Goal: Task Accomplishment & Management: Manage account settings

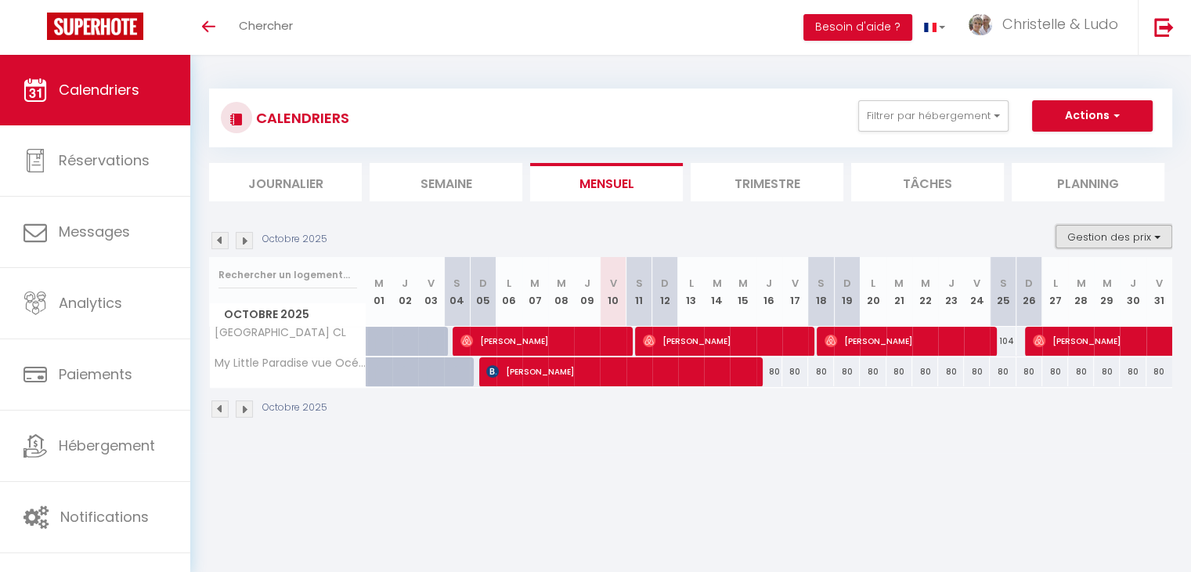
click at [1112, 233] on button "Gestion des prix" at bounding box center [1114, 236] width 117 height 23
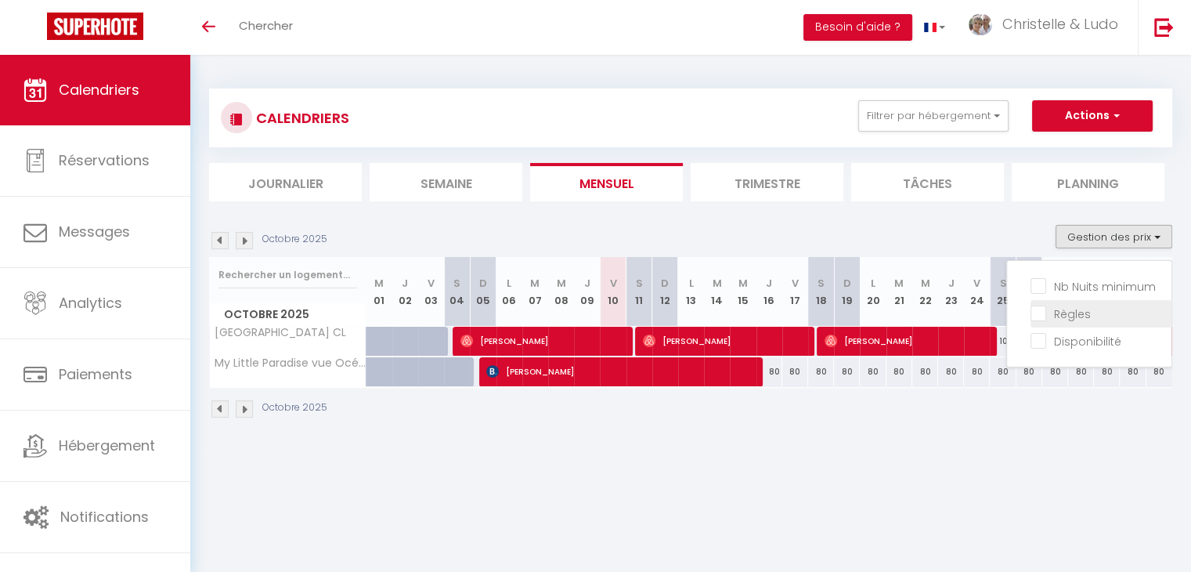
click at [1046, 320] on label "Règles" at bounding box center [1068, 313] width 45 height 17
click at [1039, 320] on input "Règles" at bounding box center [1101, 313] width 141 height 16
checkbox input "true"
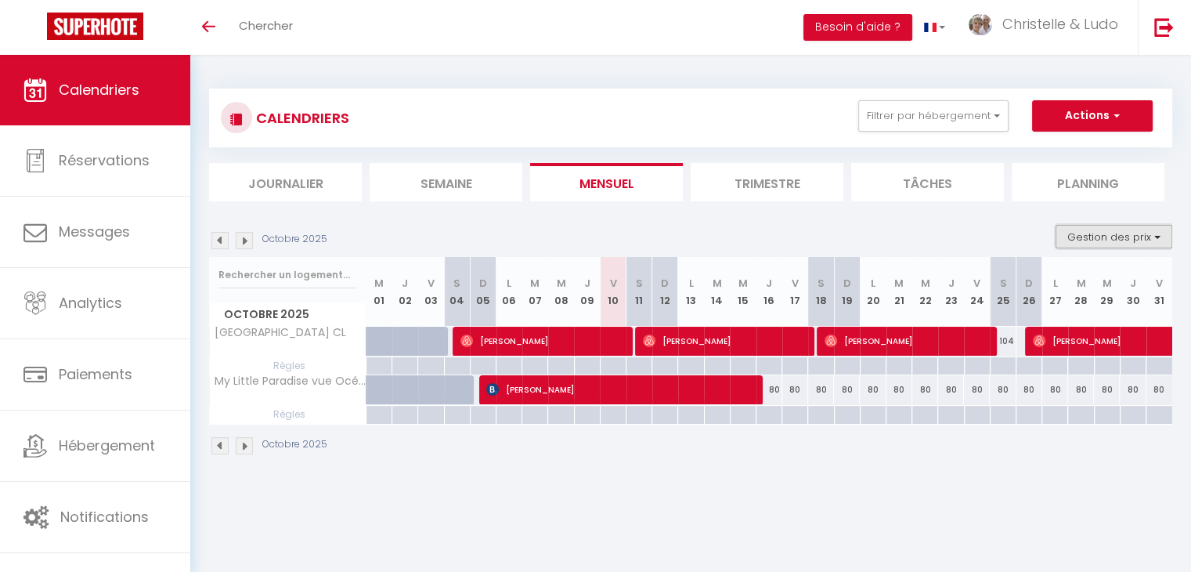
click at [1087, 233] on button "Gestion des prix" at bounding box center [1114, 236] width 117 height 23
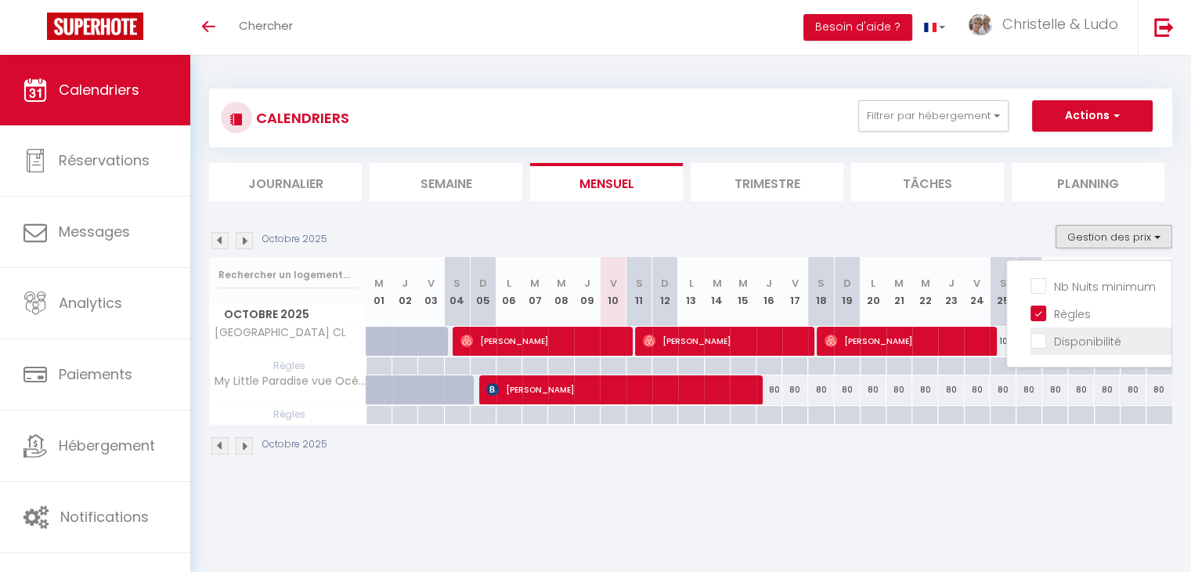
click at [1033, 341] on input "Disponibilité" at bounding box center [1101, 340] width 141 height 16
checkbox input "true"
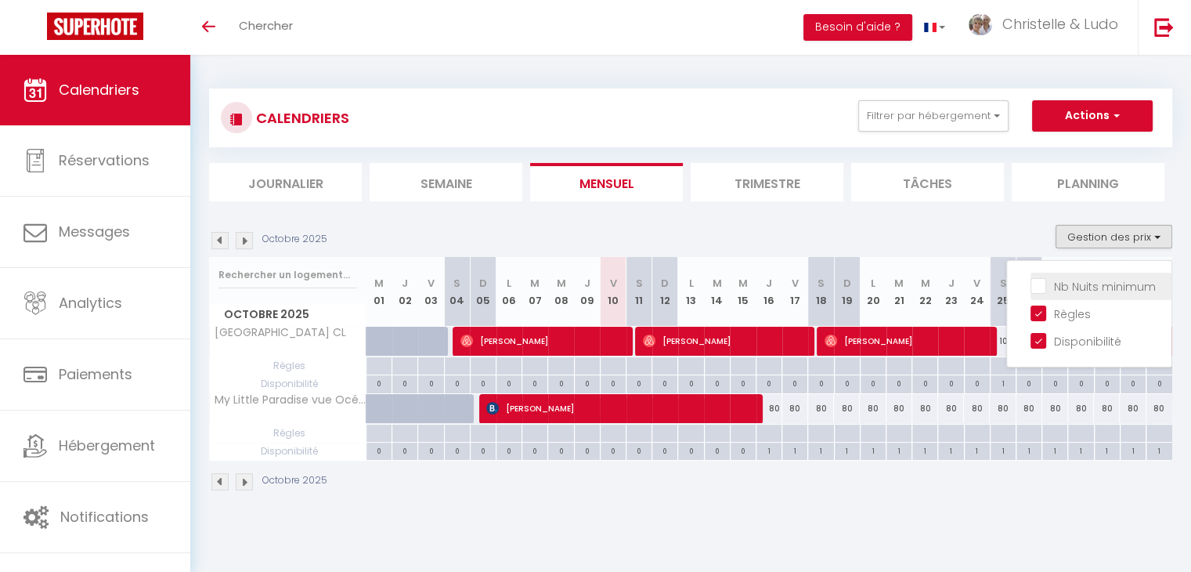
click at [1039, 287] on input "Nb Nuits minimum" at bounding box center [1101, 285] width 141 height 16
checkbox input "true"
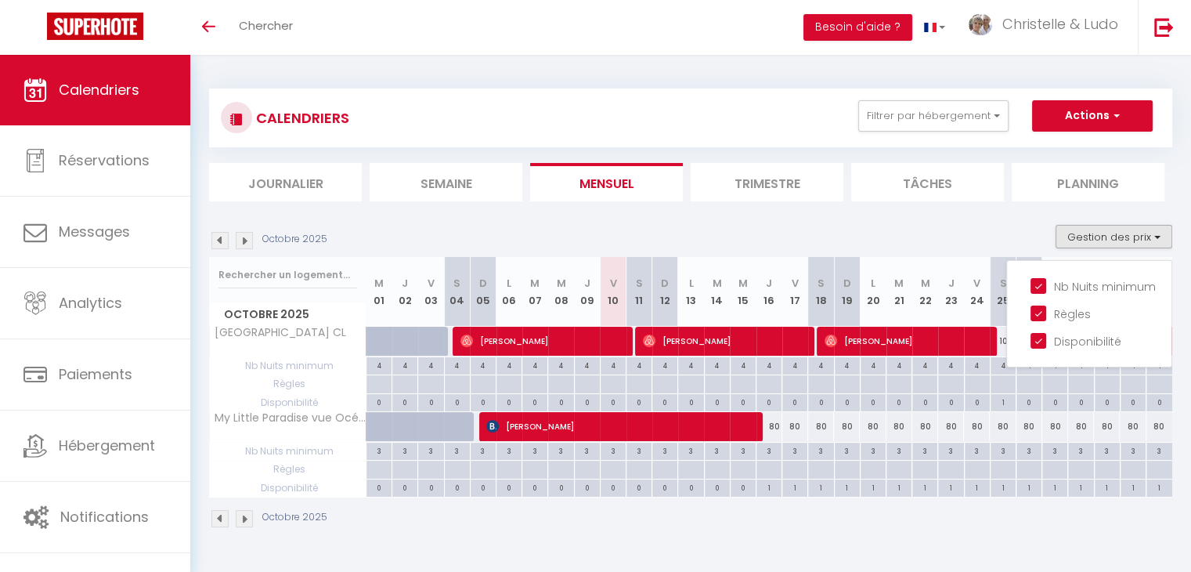
click at [252, 239] on div "Octobre 2025" at bounding box center [270, 240] width 123 height 17
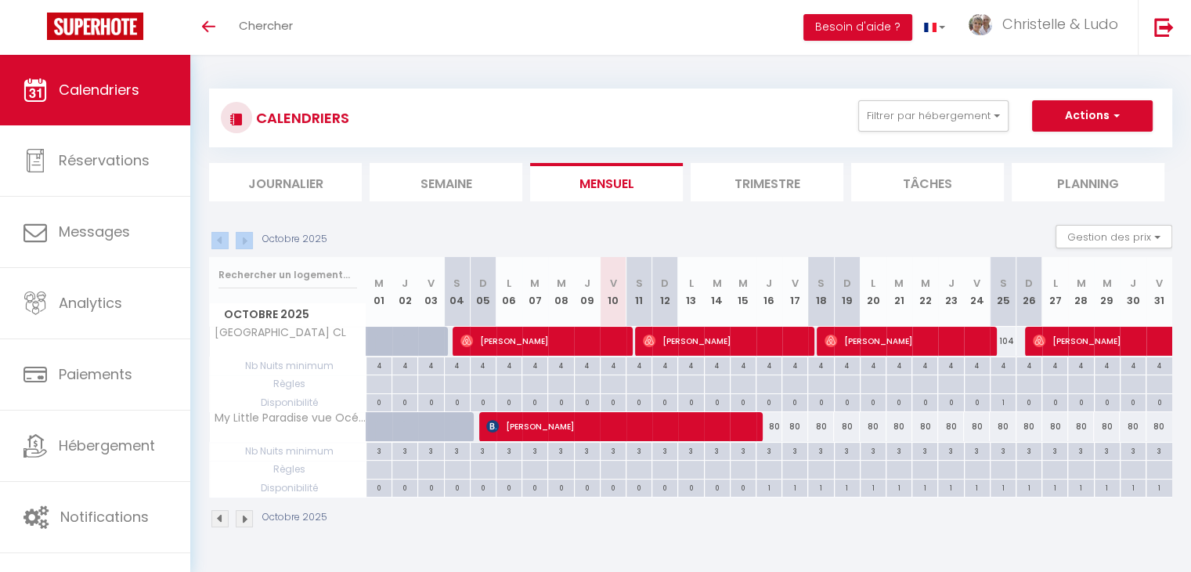
click at [250, 239] on img at bounding box center [244, 240] width 17 height 17
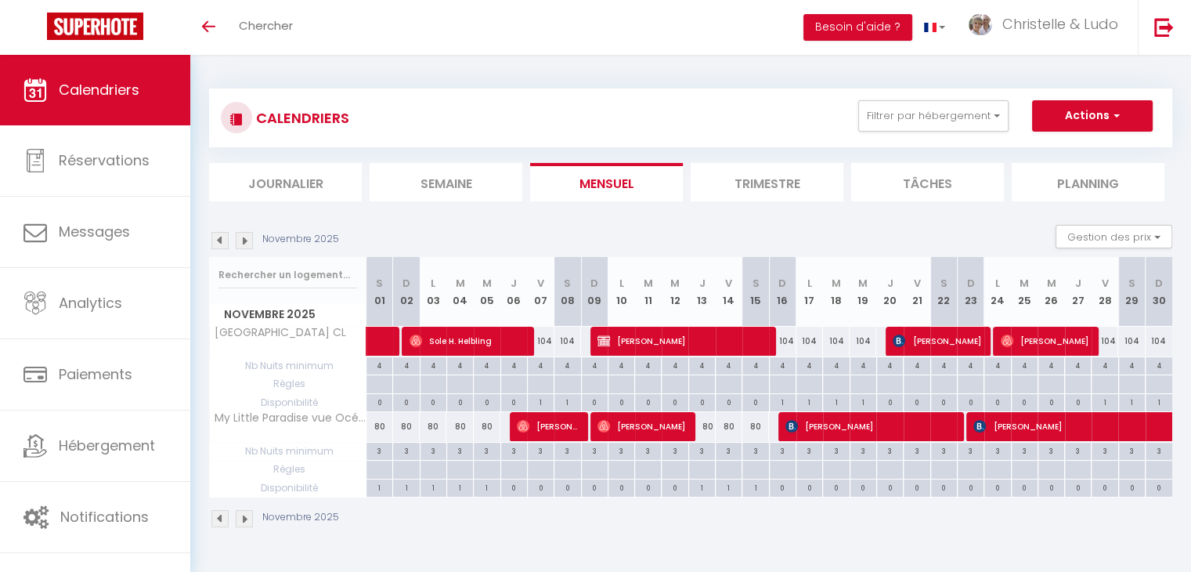
click at [249, 251] on div "Novembre 2025 Gestion des prix Nb Nuits minimum Règles Disponibilité" at bounding box center [690, 241] width 963 height 32
click at [249, 245] on img at bounding box center [244, 240] width 17 height 17
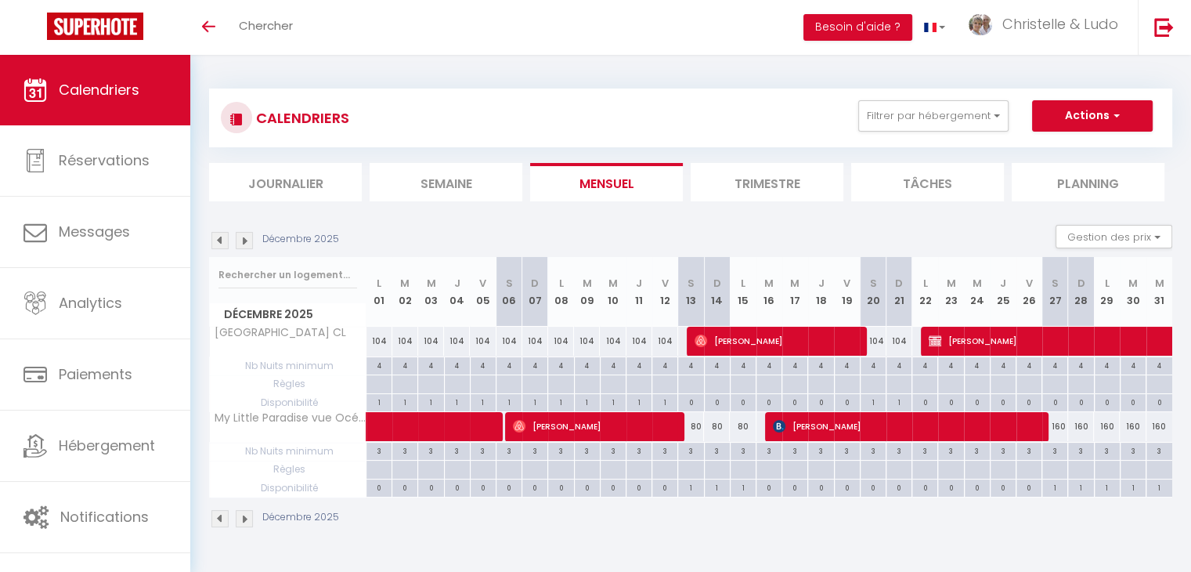
click at [249, 245] on img at bounding box center [244, 240] width 17 height 17
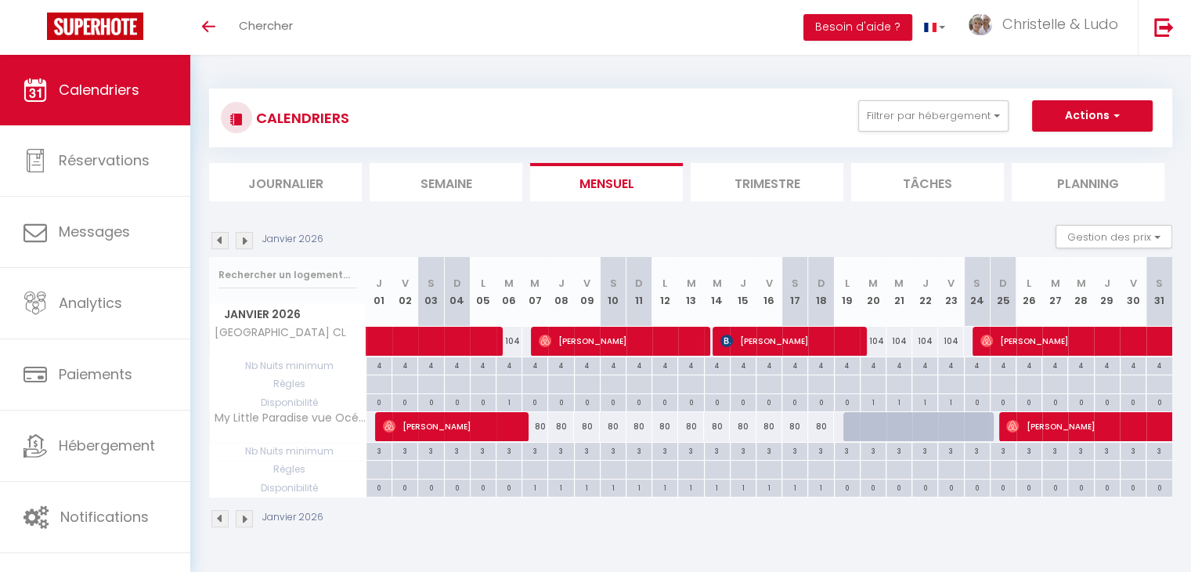
click at [249, 245] on img at bounding box center [244, 240] width 17 height 17
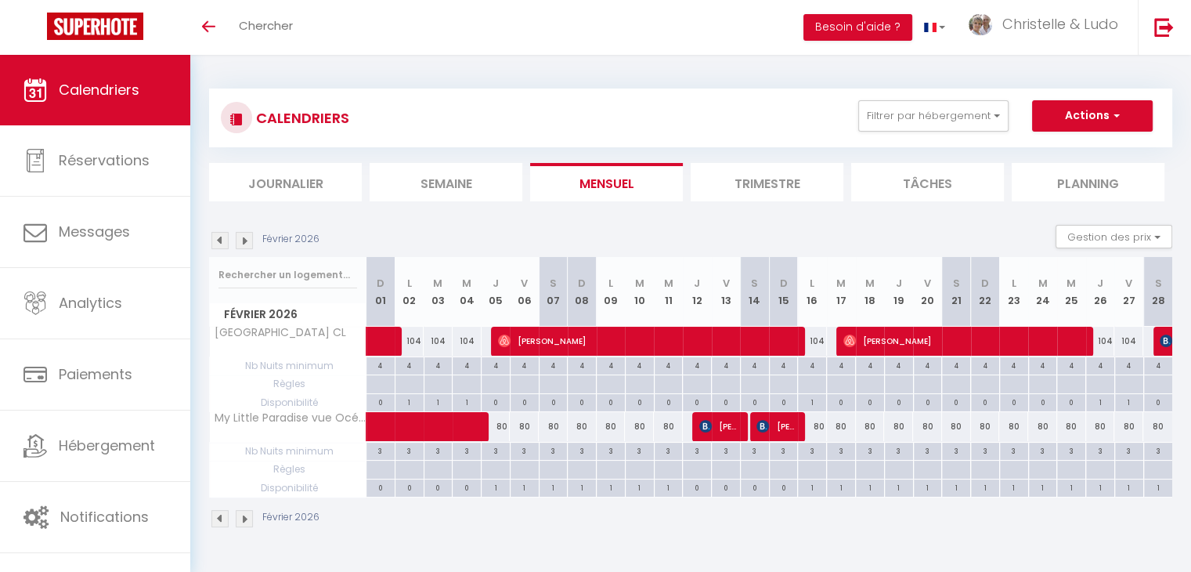
click at [249, 245] on img at bounding box center [244, 240] width 17 height 17
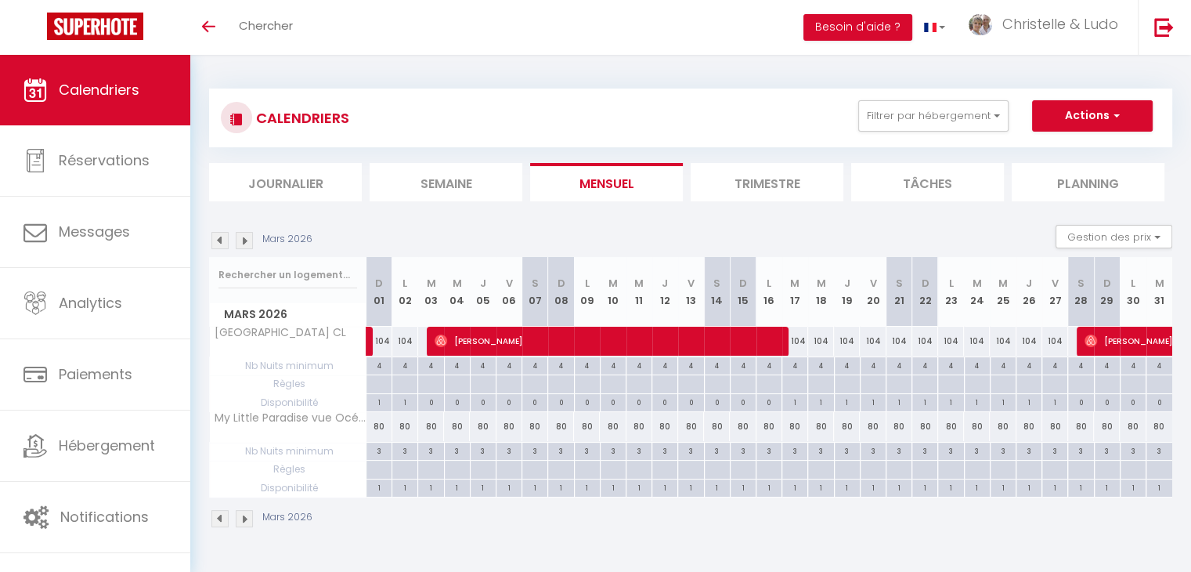
click at [222, 242] on img at bounding box center [219, 240] width 17 height 17
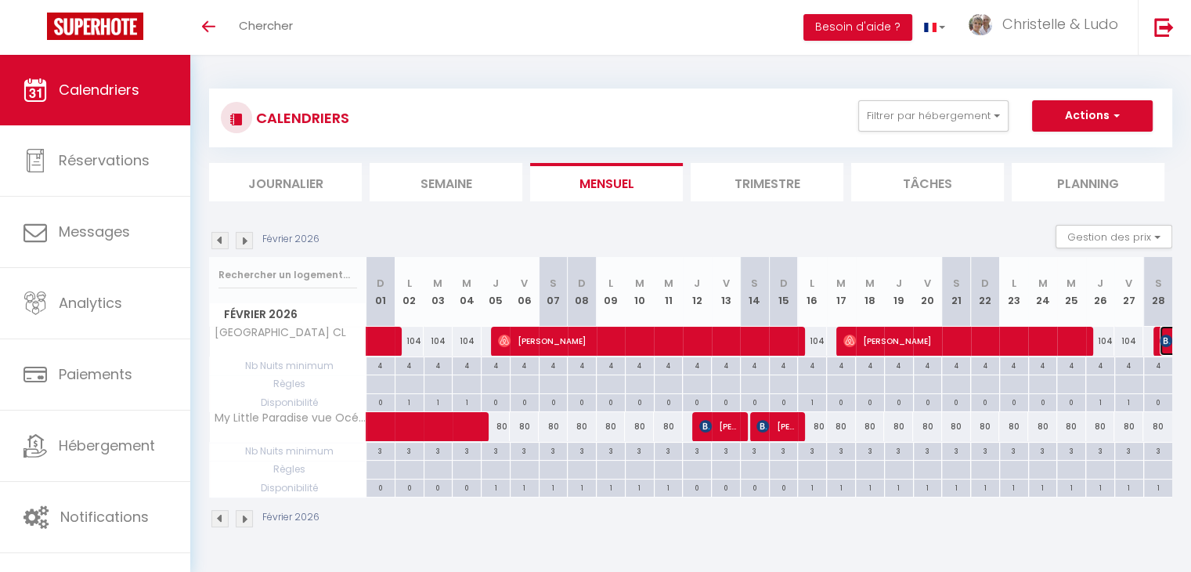
click at [1161, 340] on img at bounding box center [1166, 340] width 13 height 13
select select "OK"
select select "KO"
select select "0"
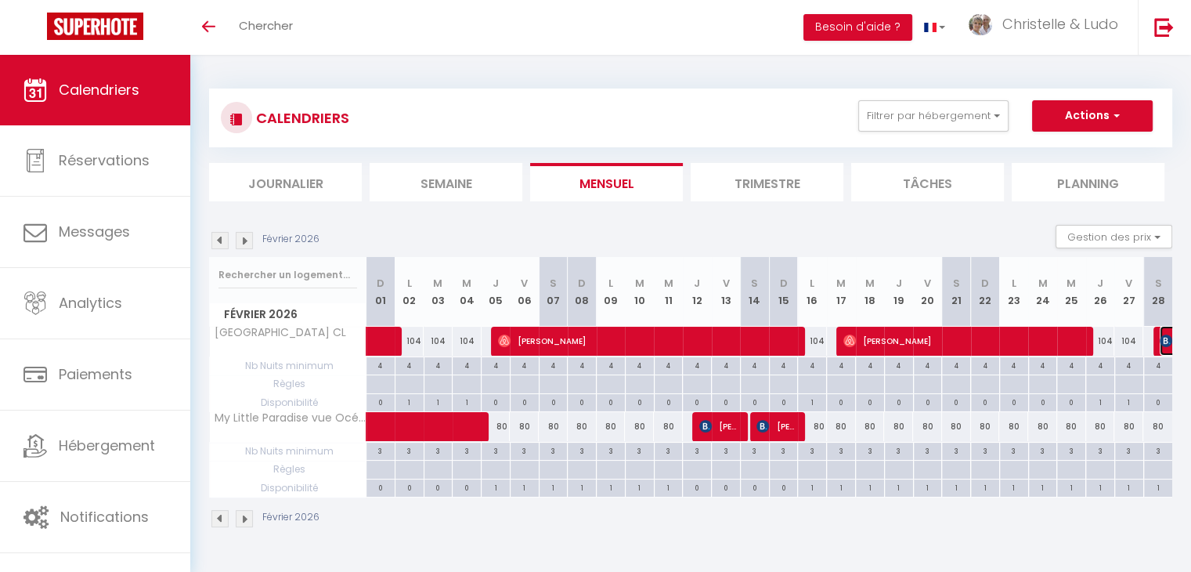
select select "1"
select select
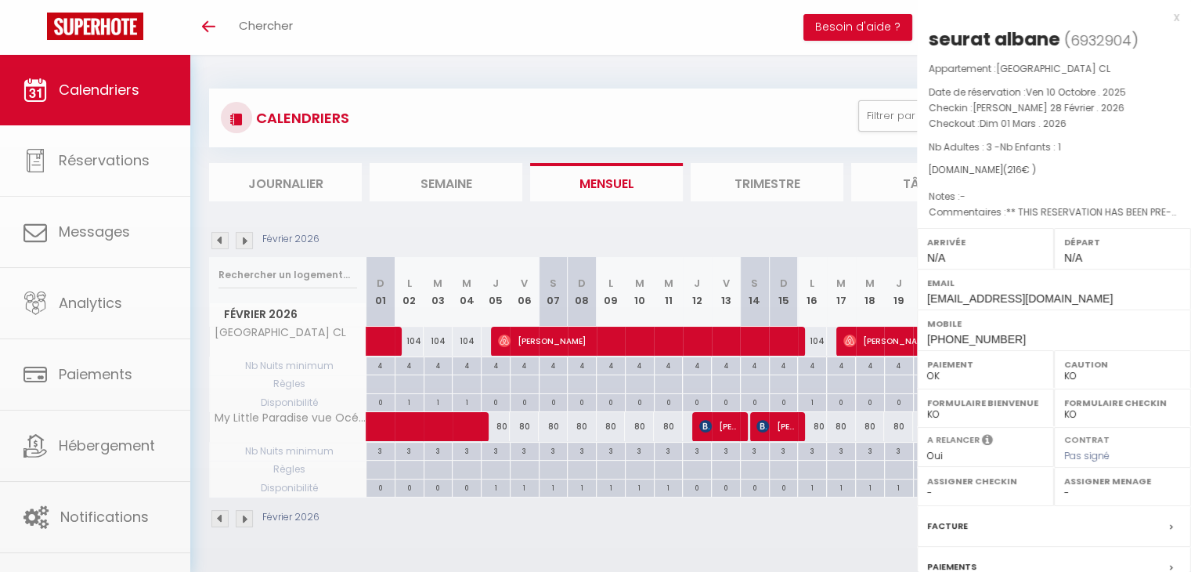
select select "37769"
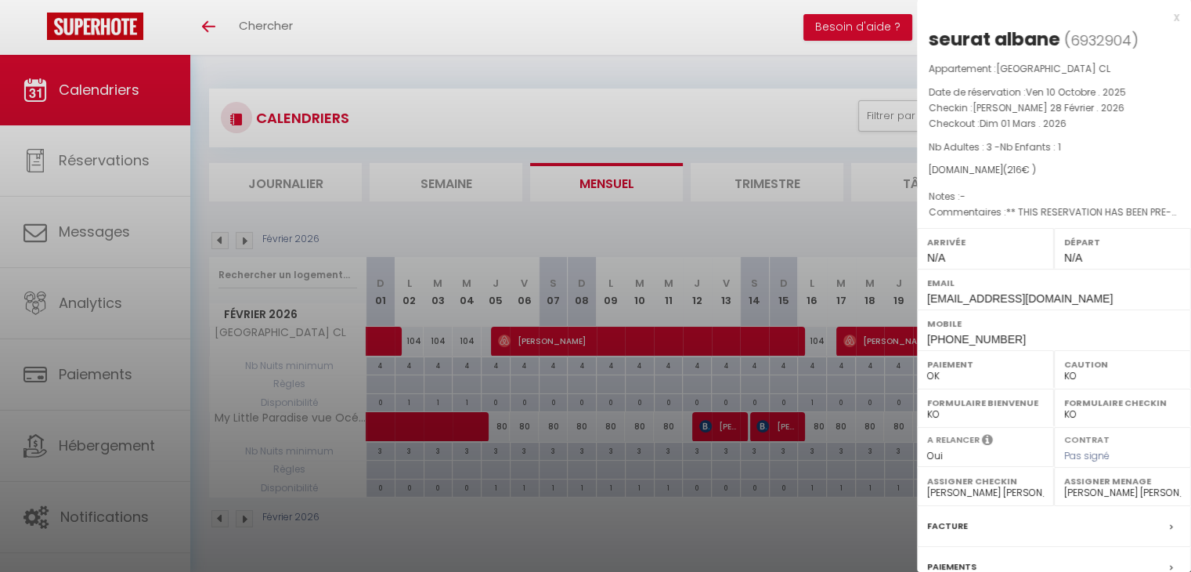
click at [711, 117] on div at bounding box center [595, 286] width 1191 height 572
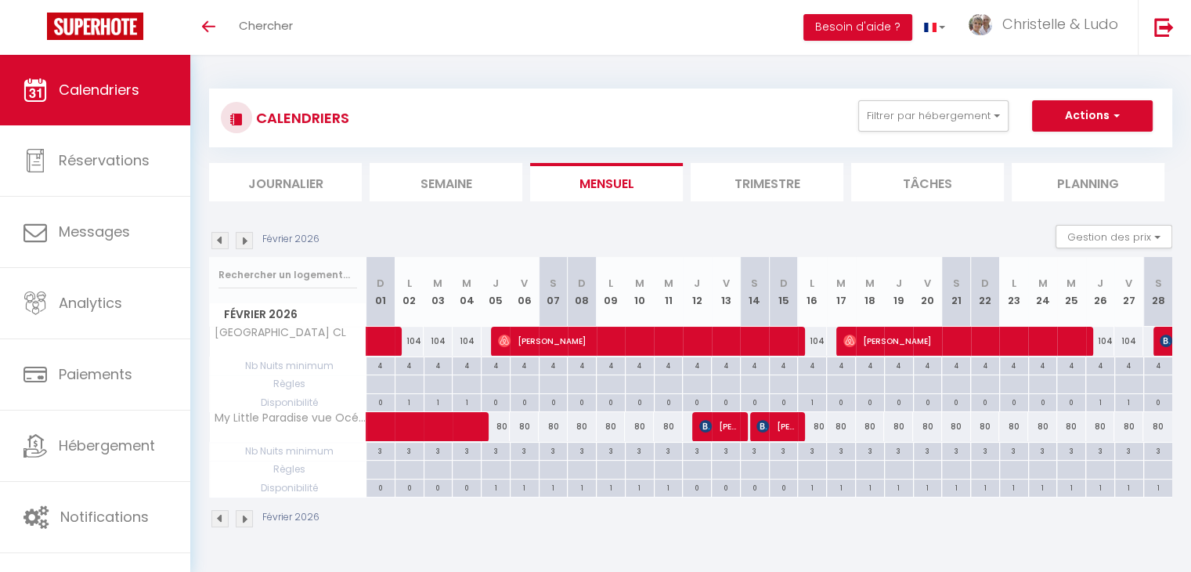
click at [247, 243] on img at bounding box center [244, 240] width 17 height 17
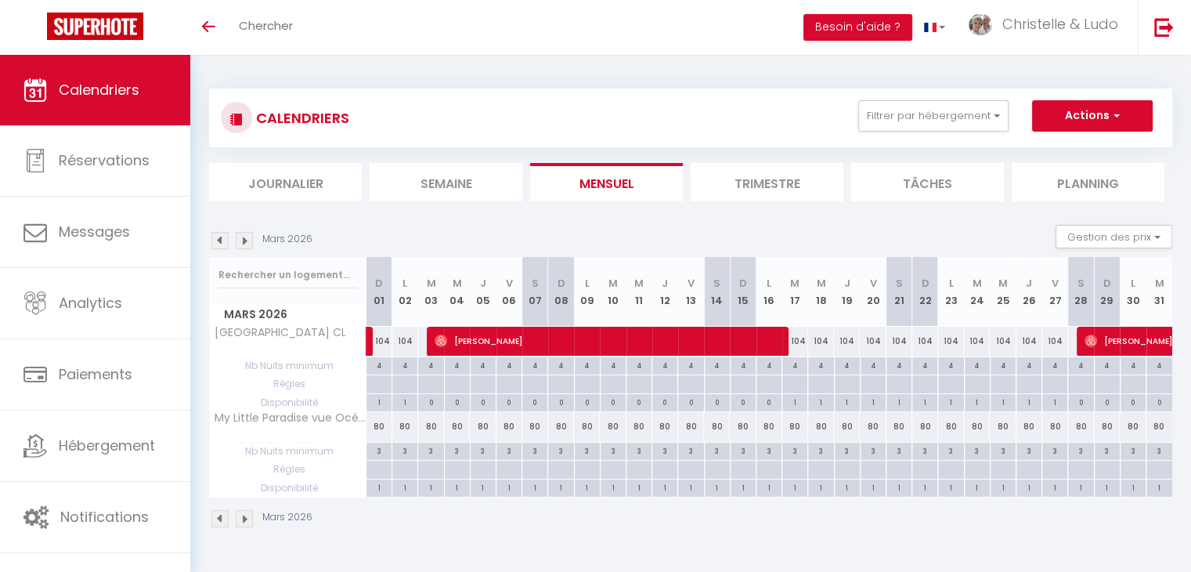
click at [223, 243] on img at bounding box center [219, 240] width 17 height 17
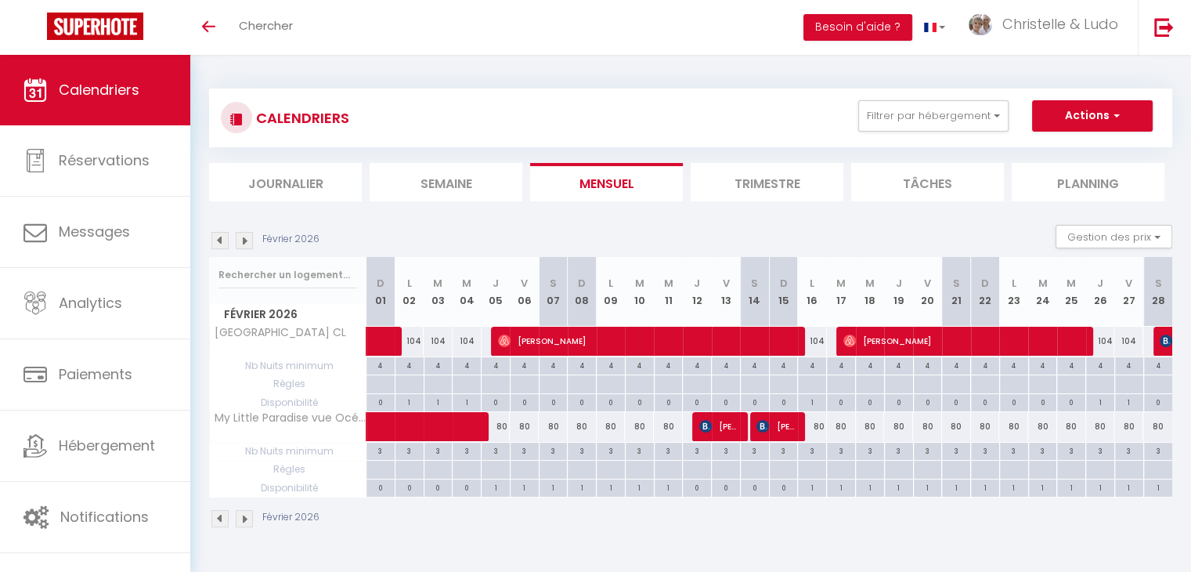
click at [244, 242] on img at bounding box center [244, 240] width 17 height 17
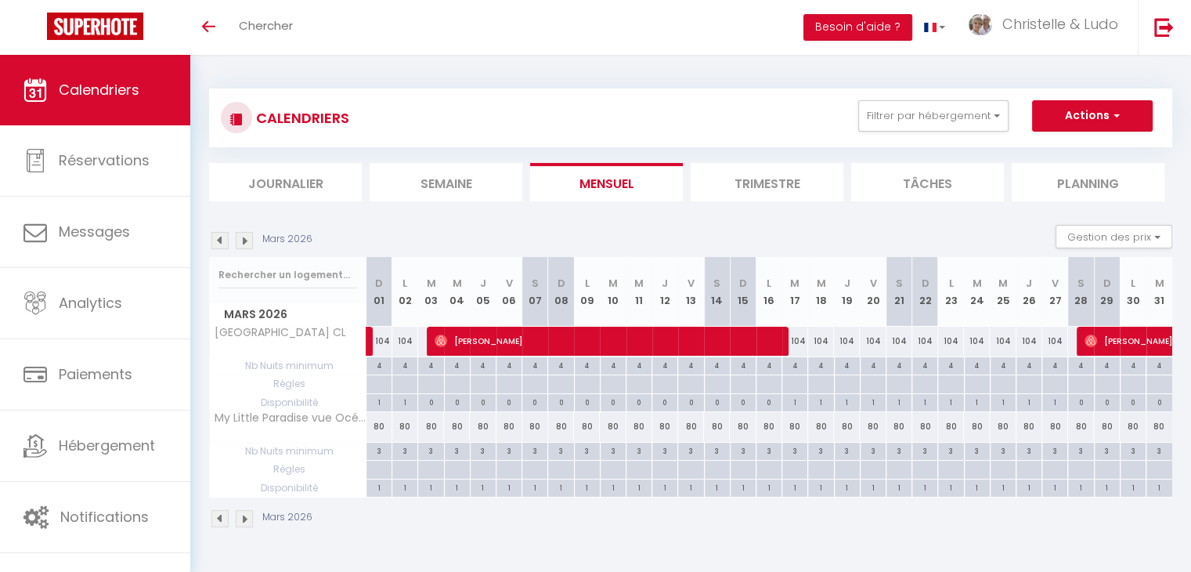
click at [221, 240] on img at bounding box center [219, 240] width 17 height 17
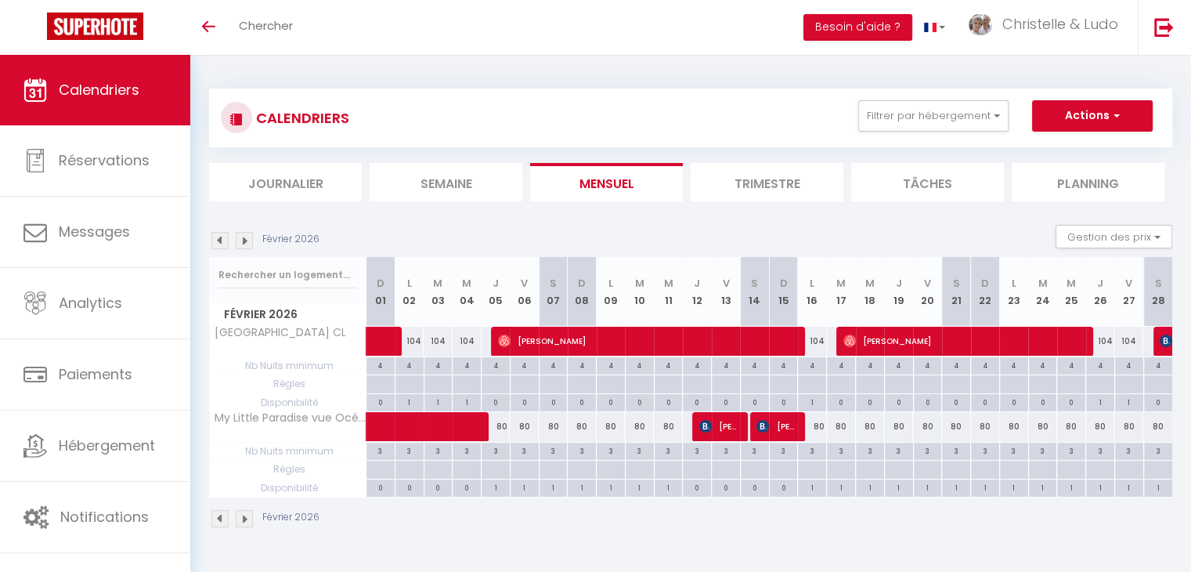
click at [247, 237] on img at bounding box center [244, 240] width 17 height 17
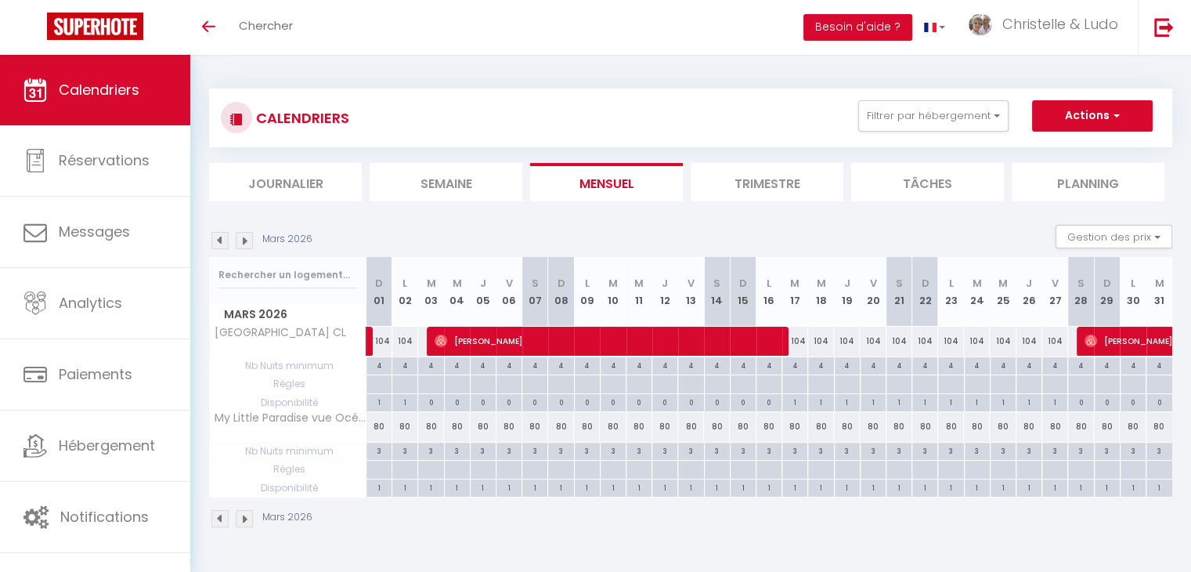
click at [222, 239] on img at bounding box center [219, 240] width 17 height 17
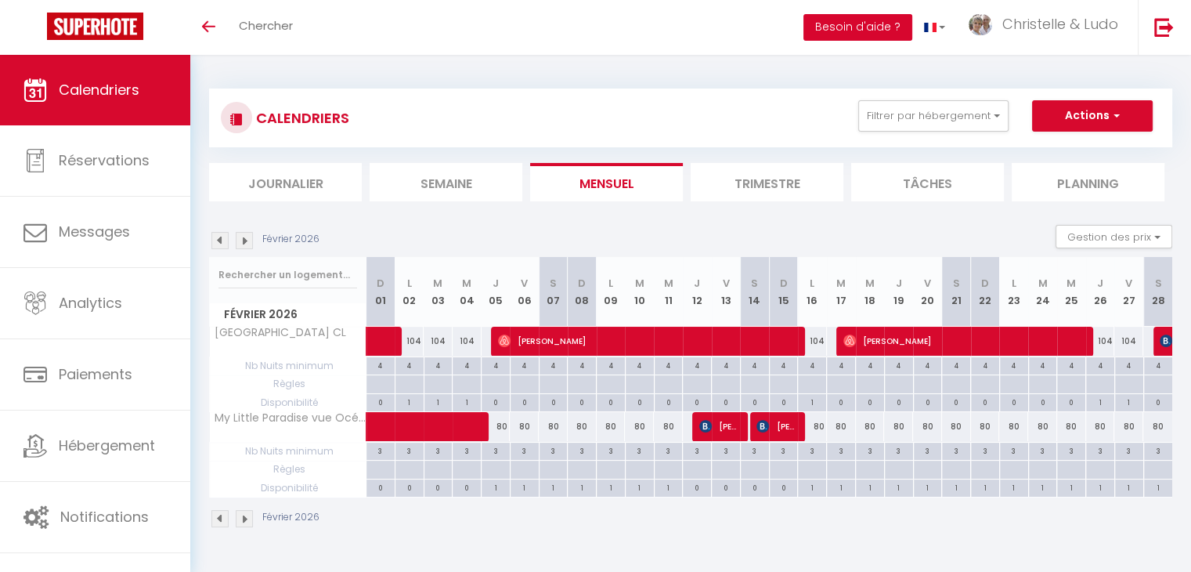
click at [891, 31] on button "Besoin d'aide ?" at bounding box center [858, 27] width 109 height 27
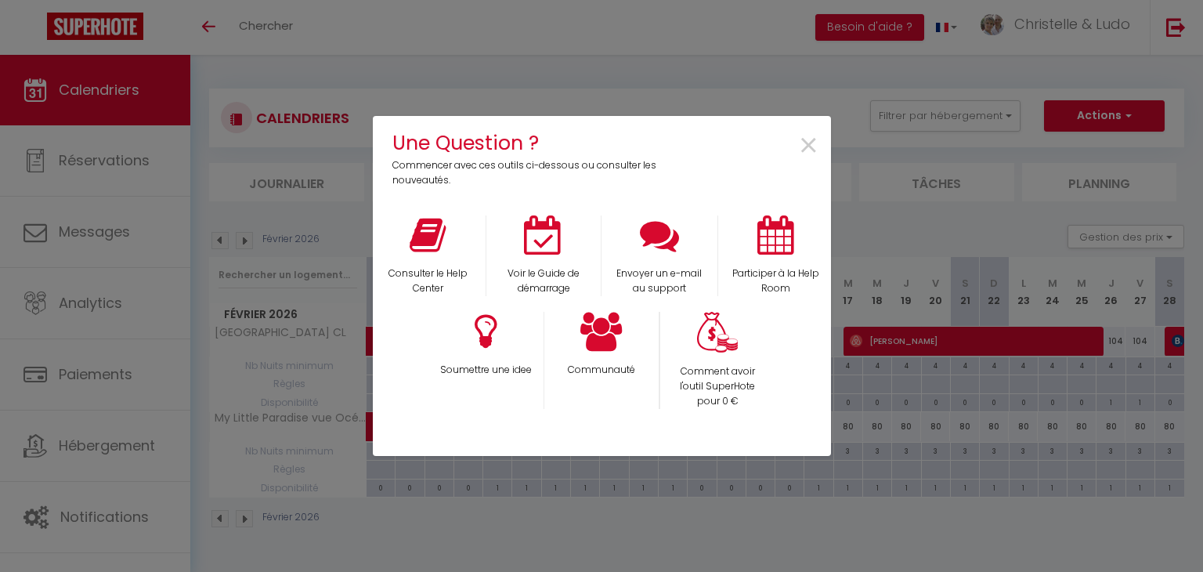
click at [745, 45] on div "Une Question ? Commencer avec ces outils ci-dessous ou consulter les nouveautés…" at bounding box center [602, 286] width 458 height 572
click at [807, 145] on span "×" at bounding box center [808, 145] width 21 height 49
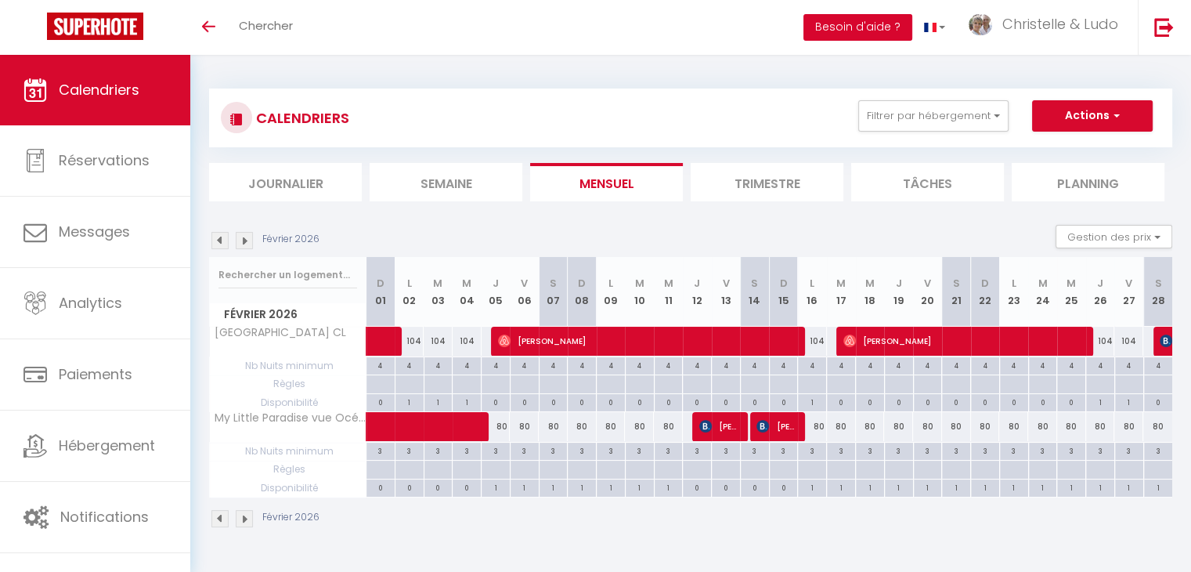
click at [849, 23] on button "Besoin d'aide ?" at bounding box center [858, 27] width 109 height 27
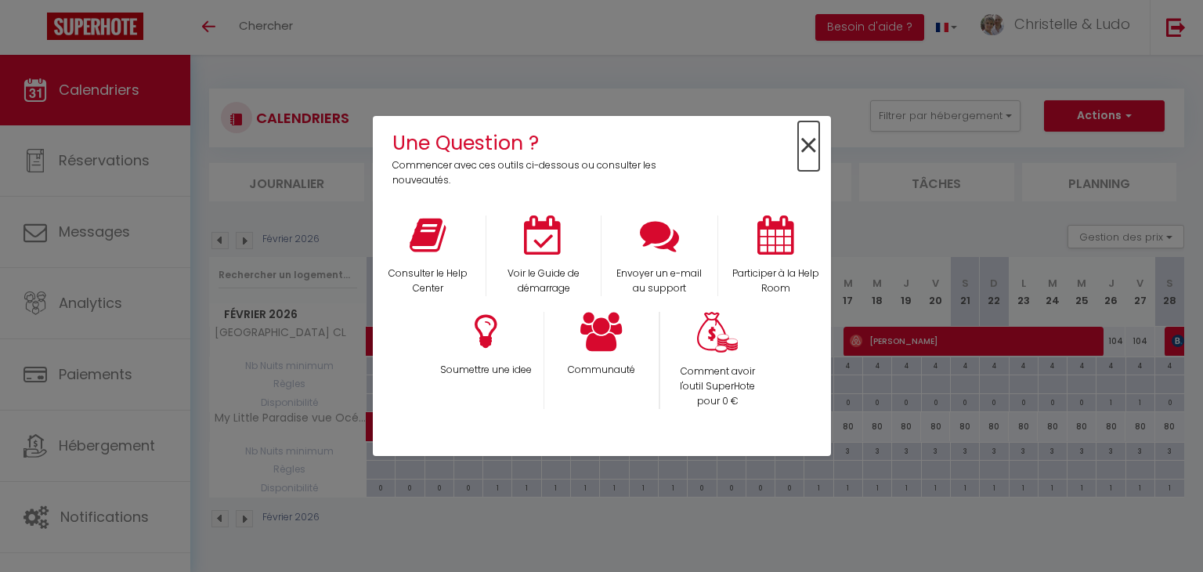
click at [803, 146] on span "×" at bounding box center [808, 145] width 21 height 49
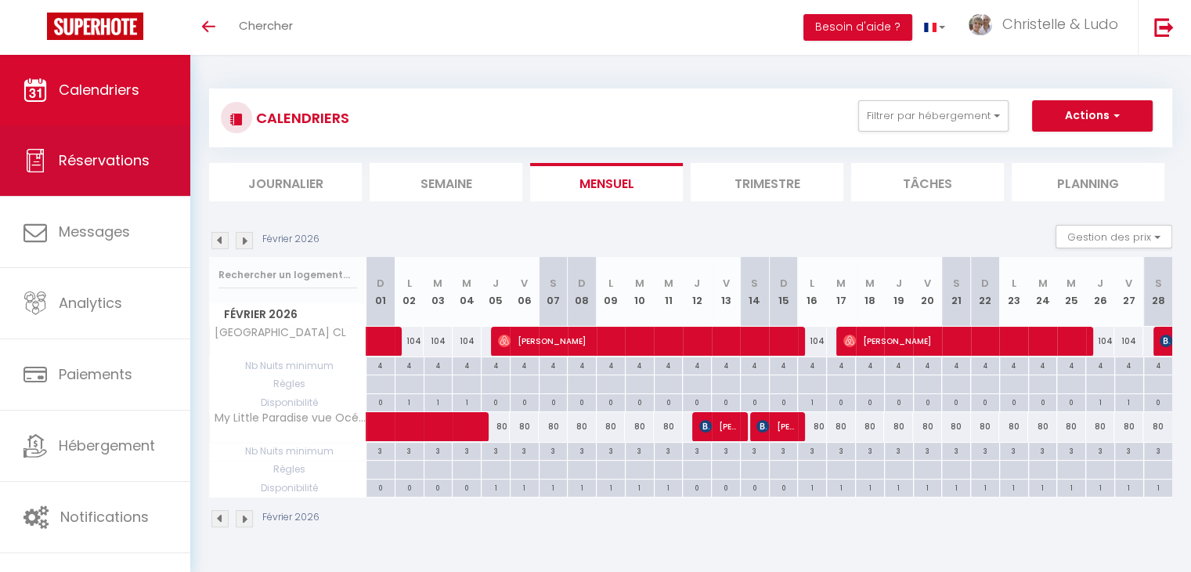
click at [96, 172] on link "Réservations" at bounding box center [95, 160] width 190 height 70
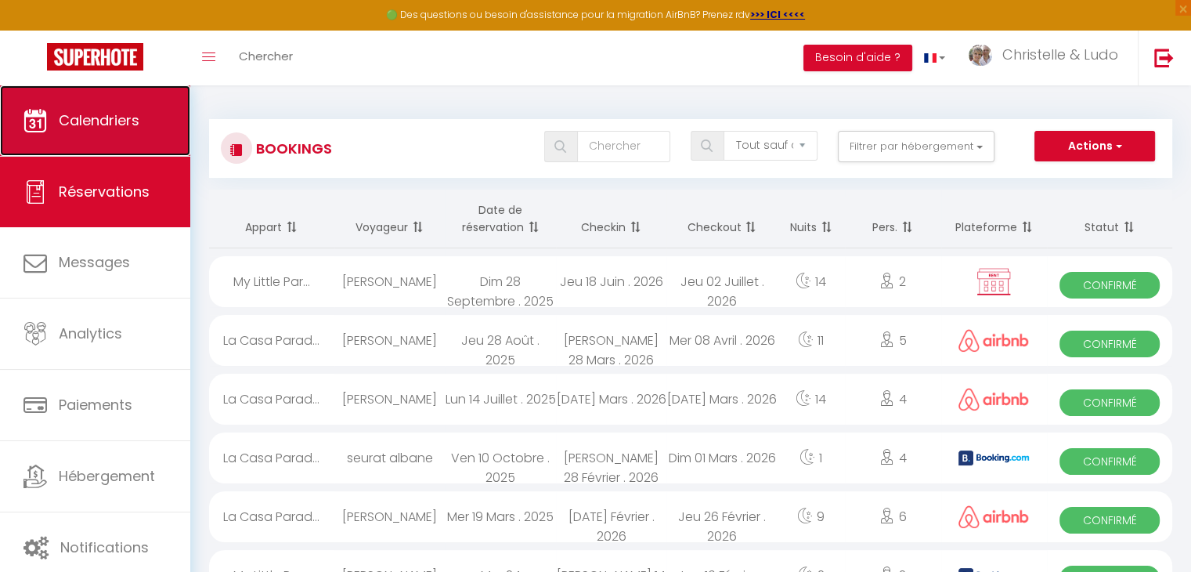
click at [75, 135] on link "Calendriers" at bounding box center [95, 120] width 190 height 70
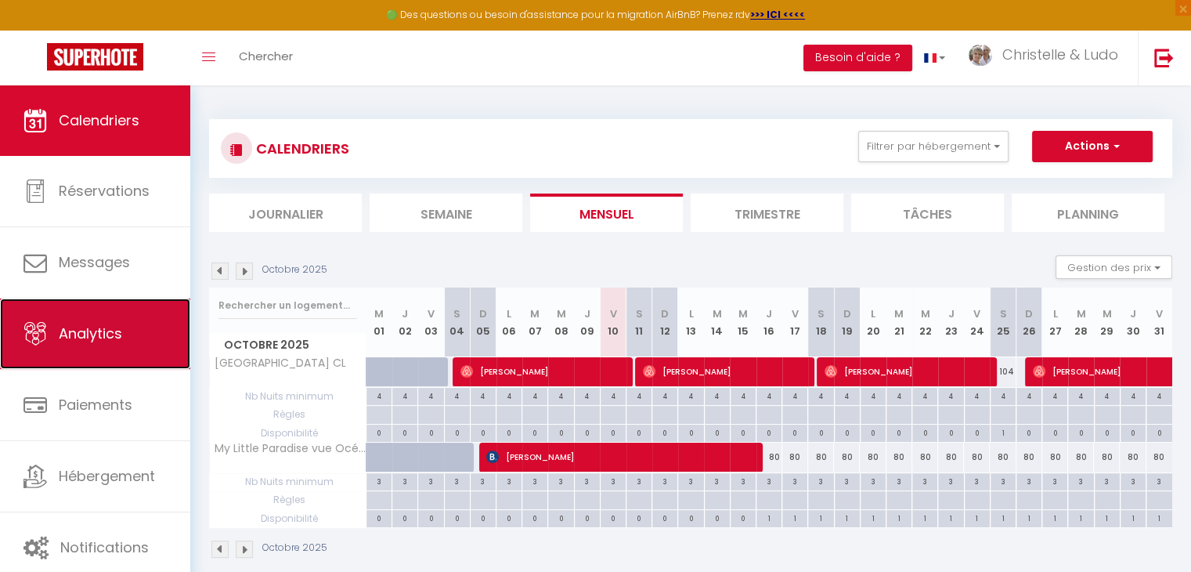
click at [53, 340] on link "Analytics" at bounding box center [95, 333] width 190 height 70
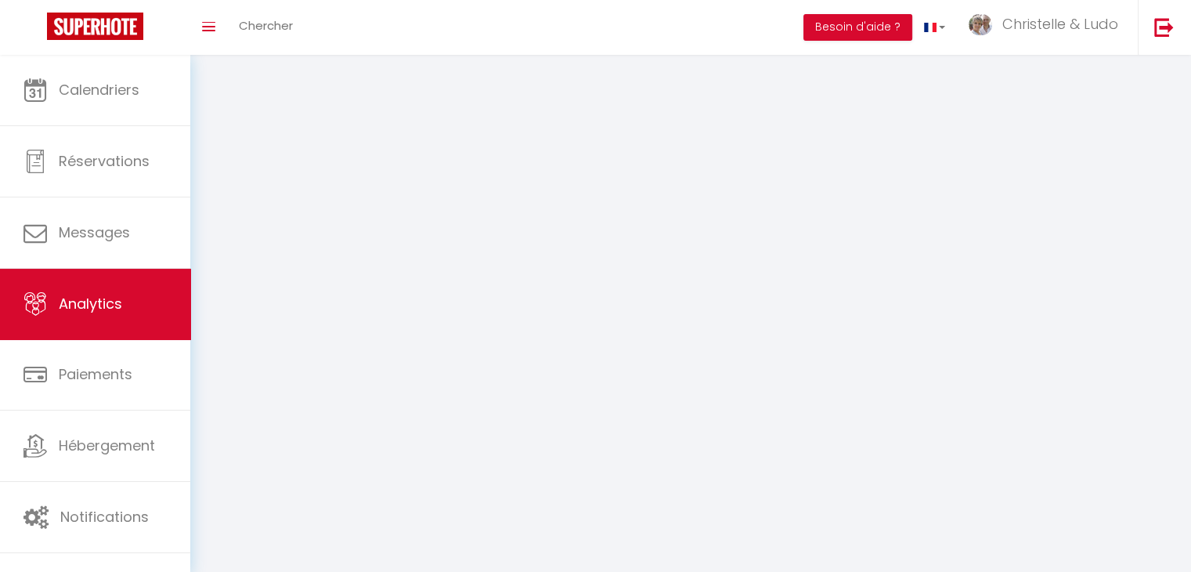
select select "2025"
select select "10"
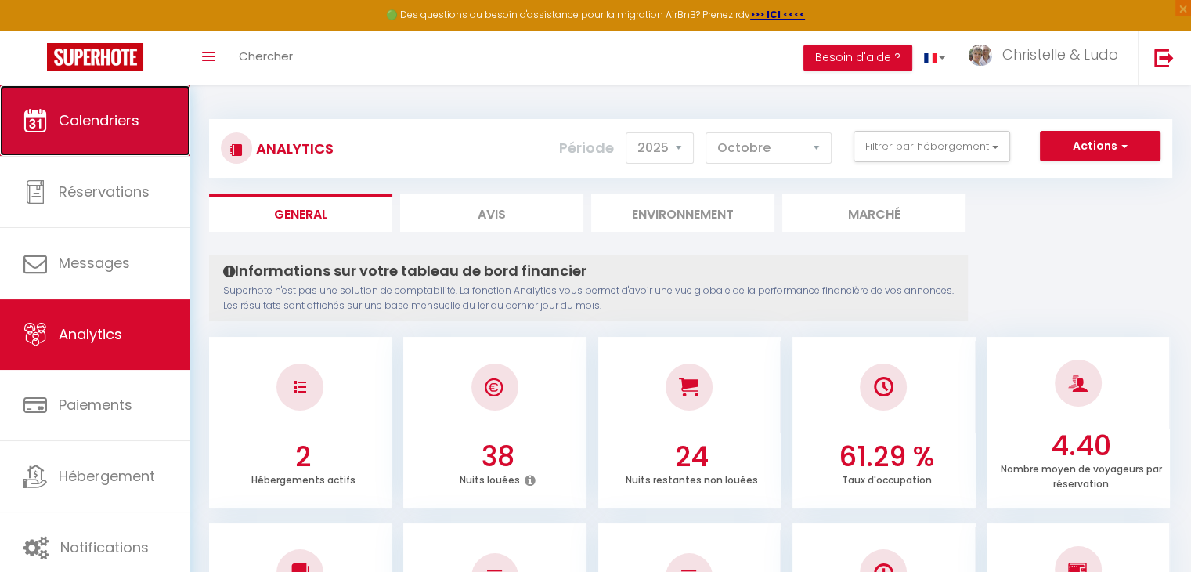
click at [98, 126] on span "Calendriers" at bounding box center [99, 120] width 81 height 20
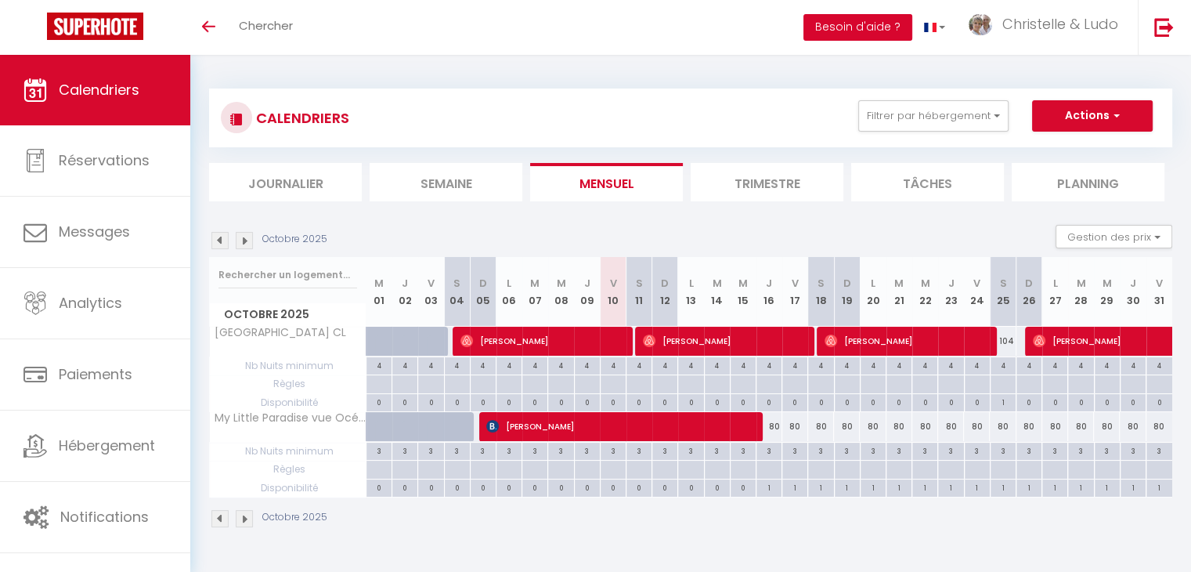
click at [890, 32] on button "Besoin d'aide ?" at bounding box center [858, 27] width 109 height 27
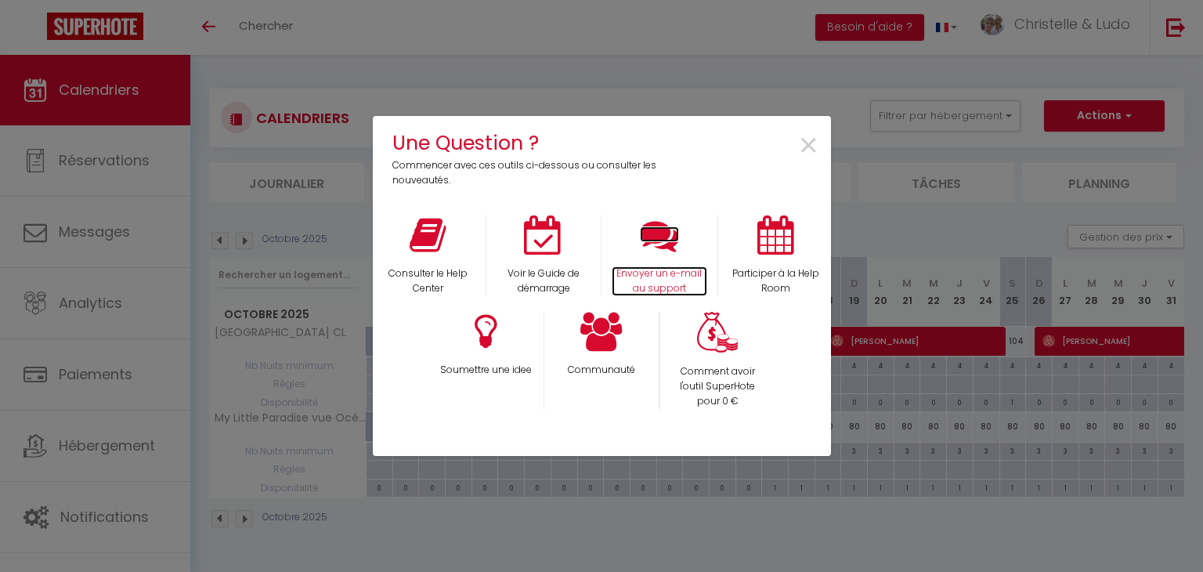
click at [648, 275] on p "Envoyer un e-mail au support" at bounding box center [660, 281] width 96 height 30
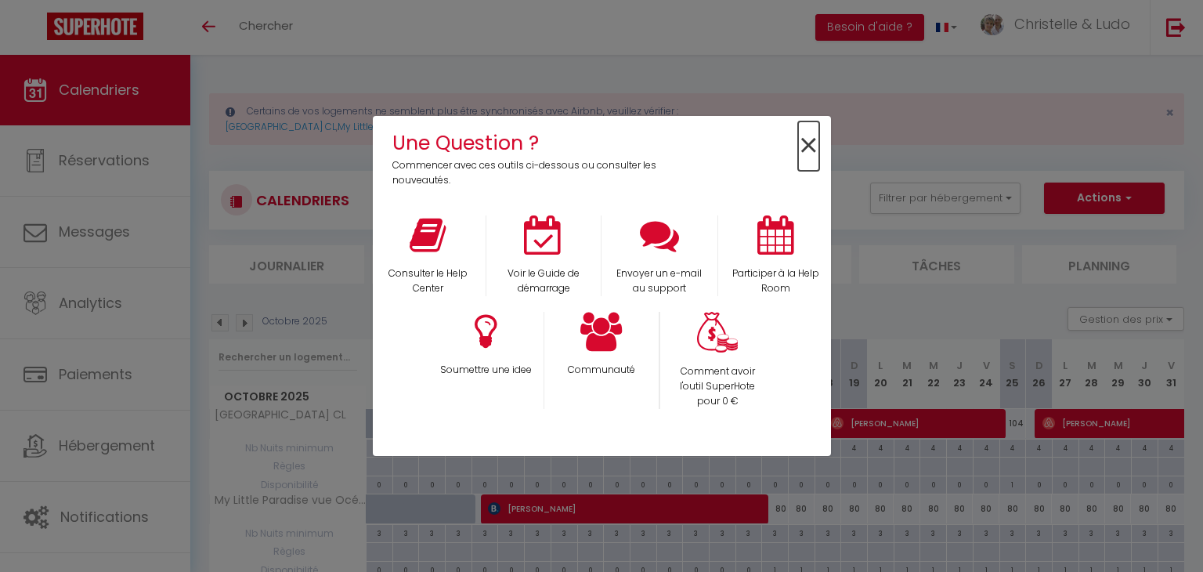
click at [814, 146] on span "×" at bounding box center [808, 145] width 21 height 49
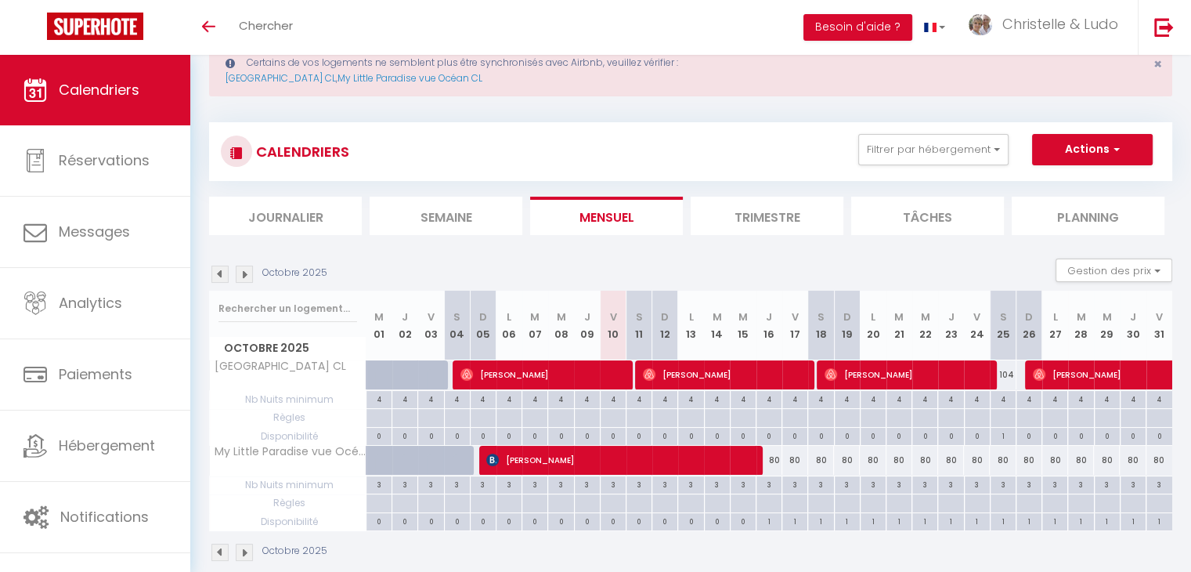
scroll to position [70, 0]
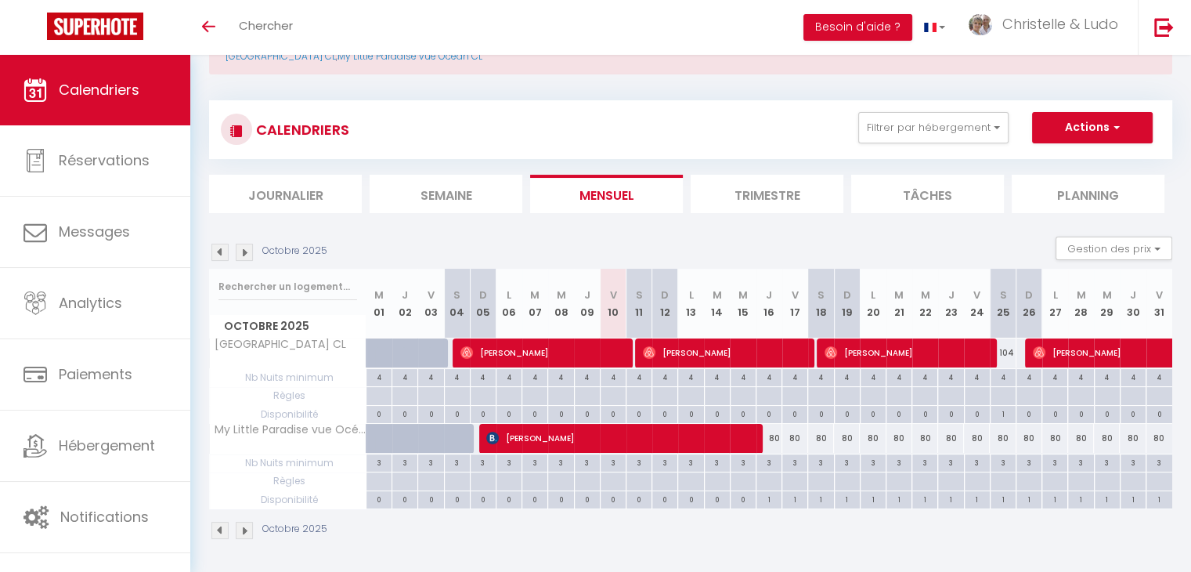
click at [243, 255] on img at bounding box center [244, 252] width 17 height 17
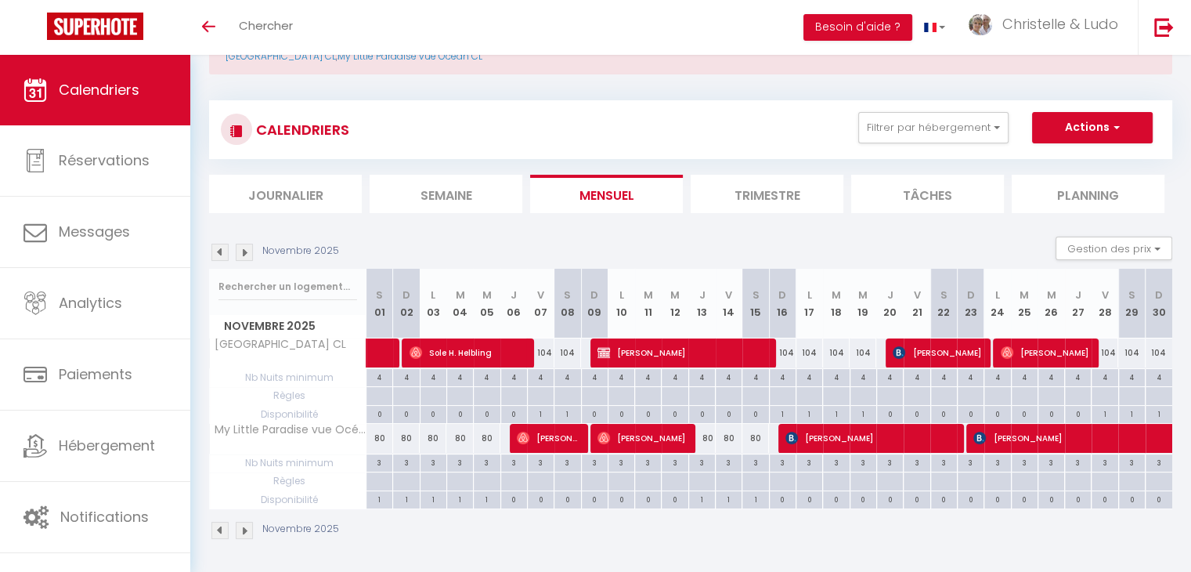
click at [243, 255] on img at bounding box center [244, 252] width 17 height 17
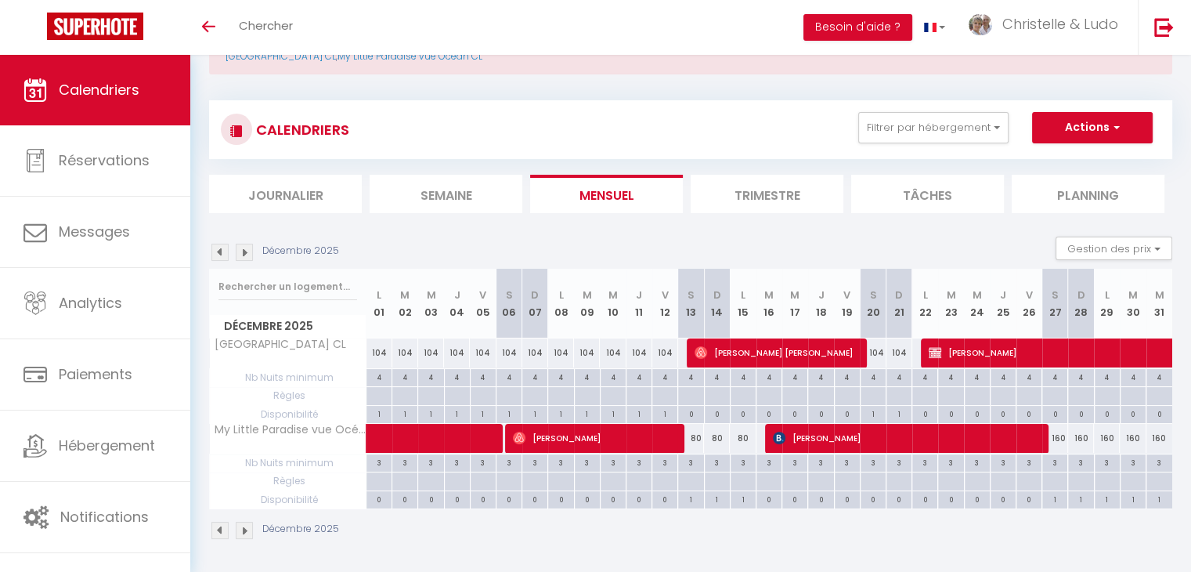
click at [243, 255] on img at bounding box center [244, 252] width 17 height 17
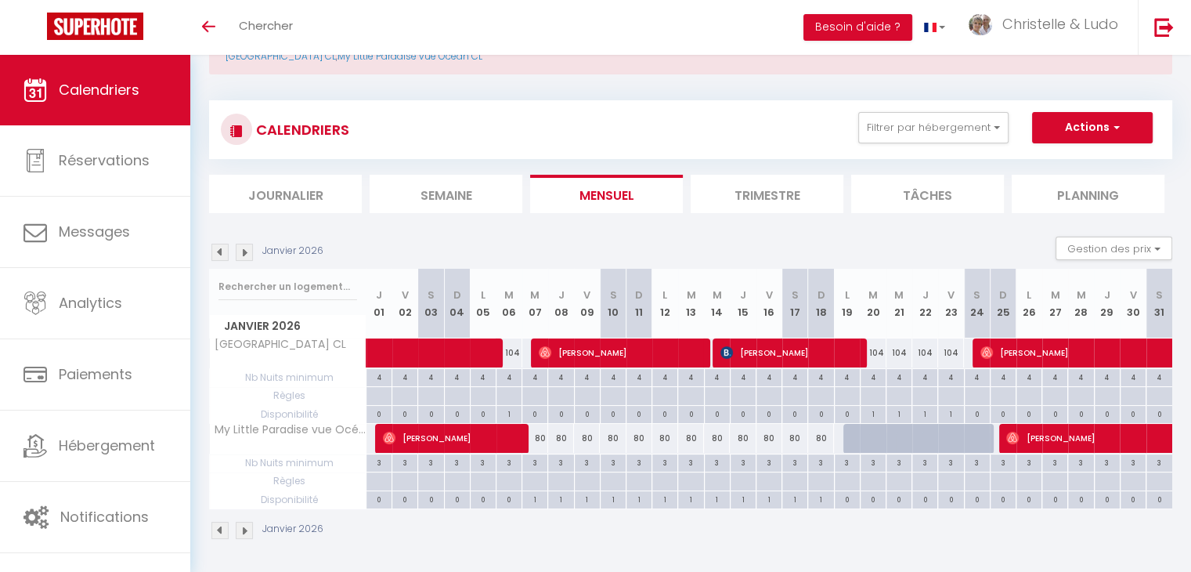
click at [243, 255] on img at bounding box center [244, 252] width 17 height 17
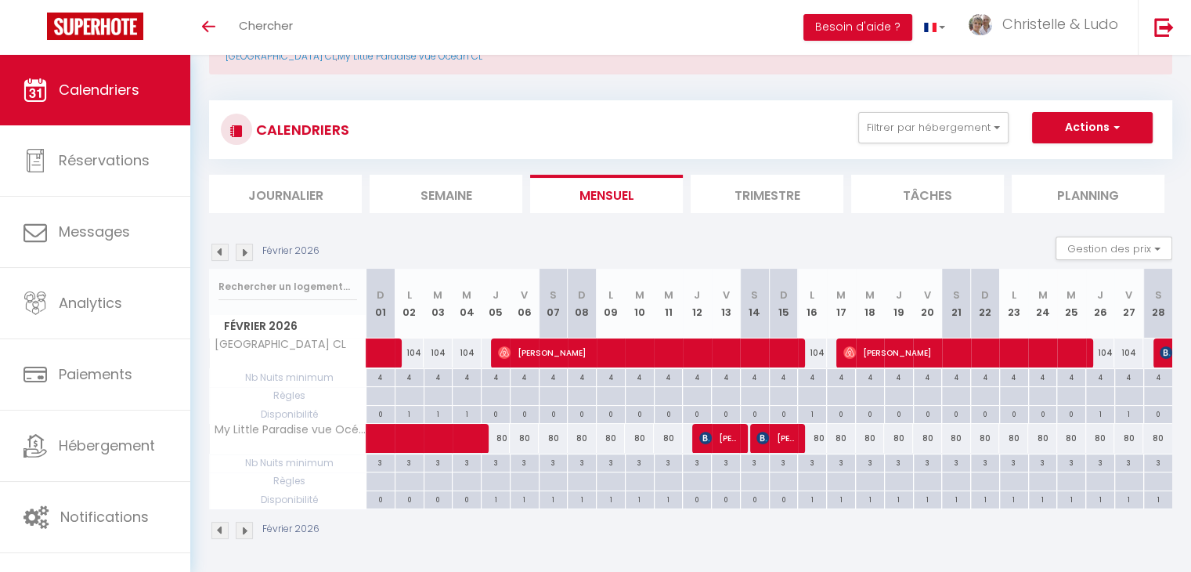
click at [243, 255] on img at bounding box center [244, 252] width 17 height 17
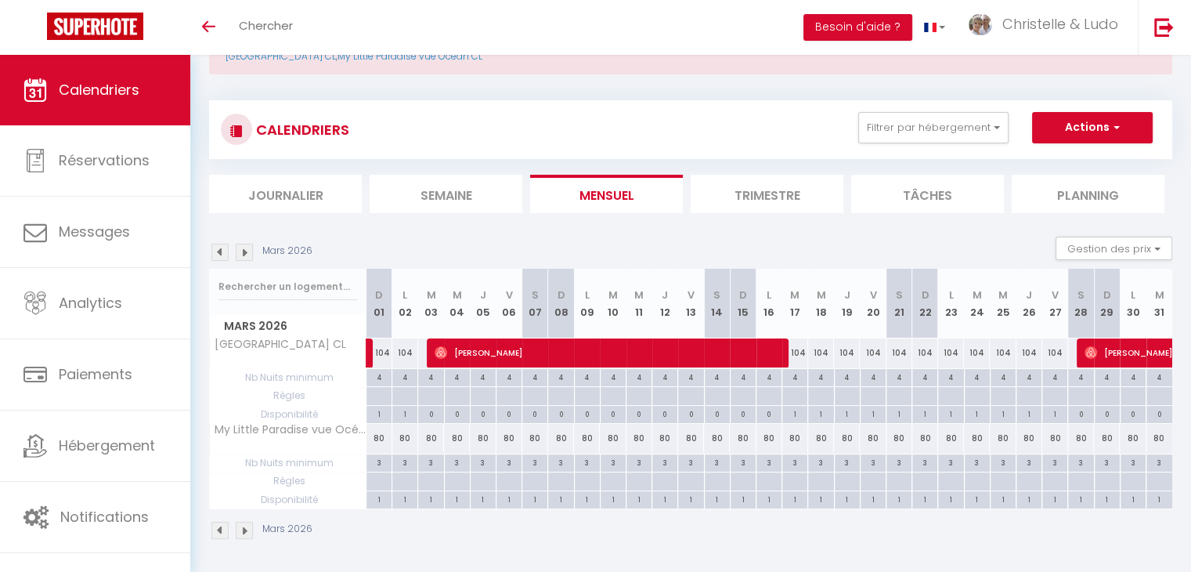
click at [243, 255] on img at bounding box center [244, 252] width 17 height 17
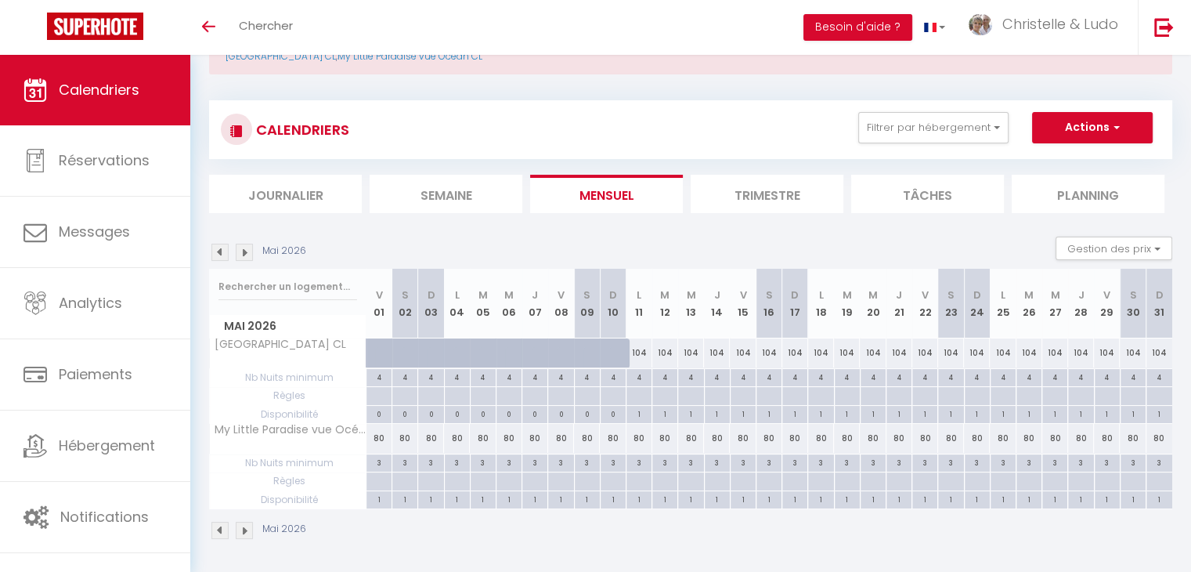
click at [243, 255] on img at bounding box center [244, 252] width 17 height 17
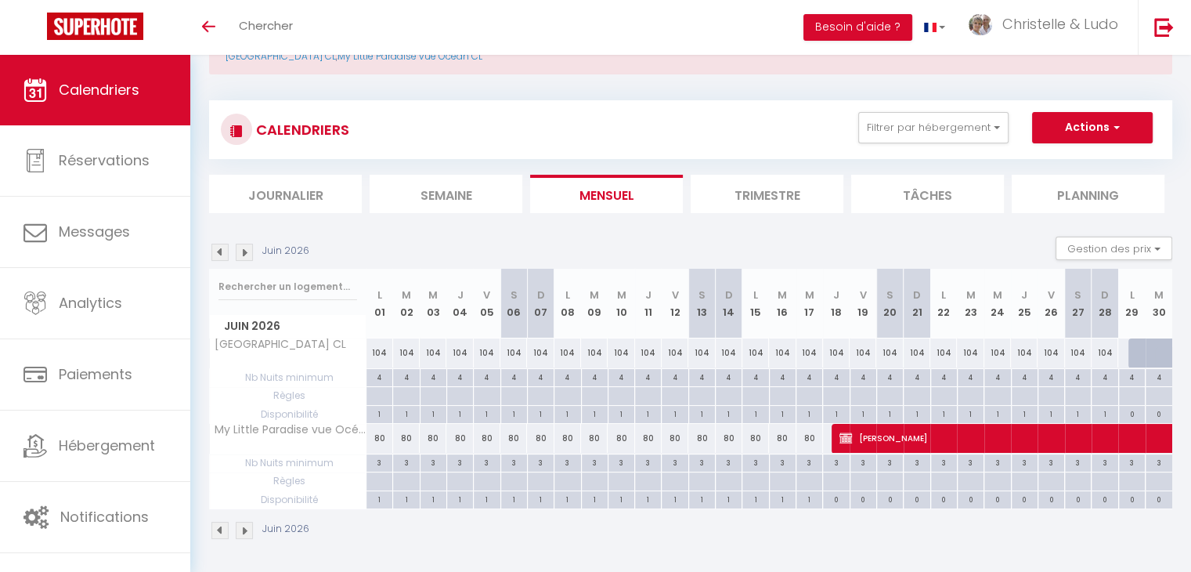
click at [243, 255] on img at bounding box center [244, 252] width 17 height 17
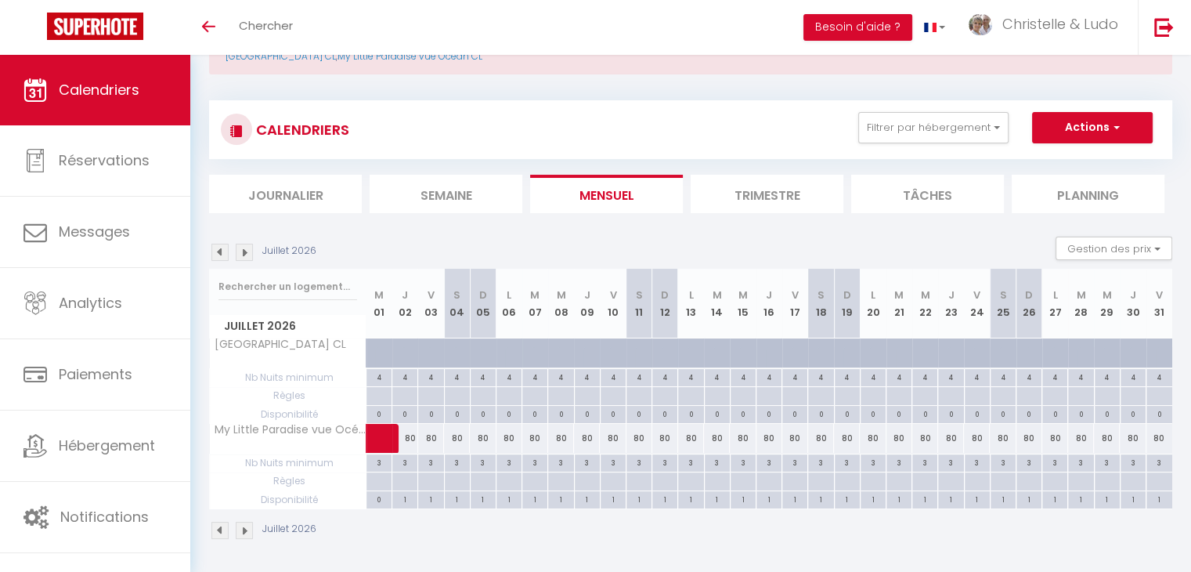
click at [243, 255] on img at bounding box center [244, 252] width 17 height 17
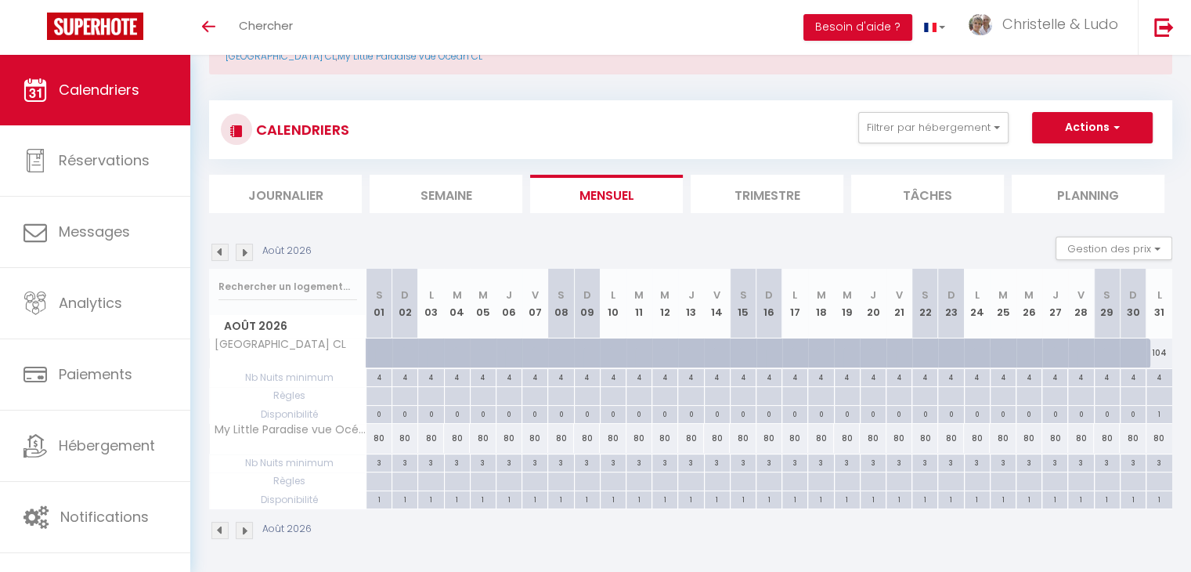
click at [243, 255] on img at bounding box center [244, 252] width 17 height 17
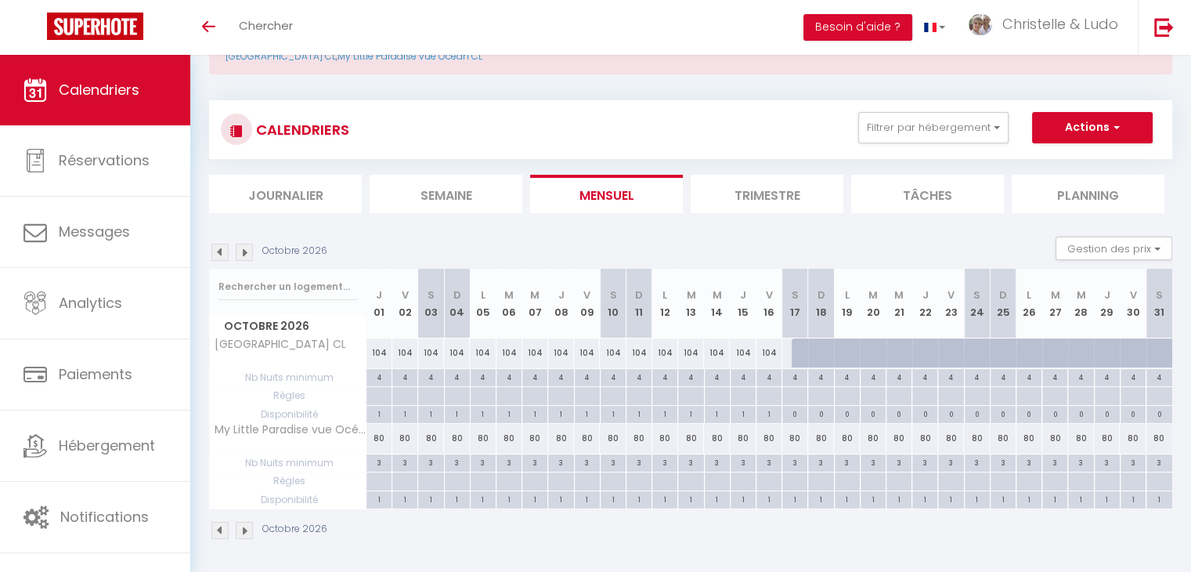
click at [244, 251] on img at bounding box center [244, 252] width 17 height 17
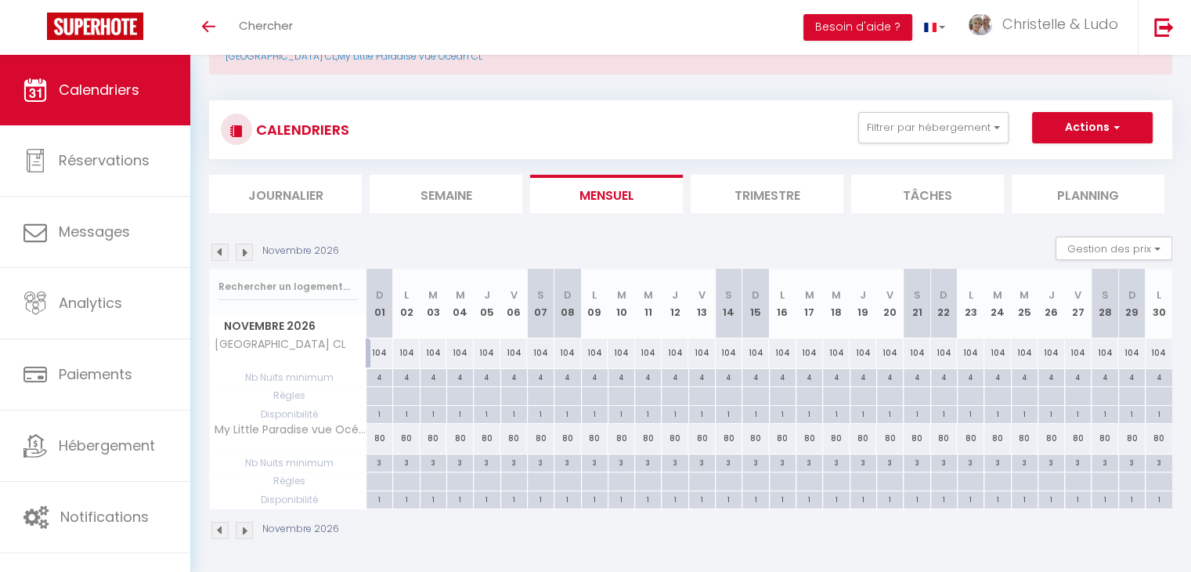
click at [244, 251] on img at bounding box center [244, 252] width 17 height 17
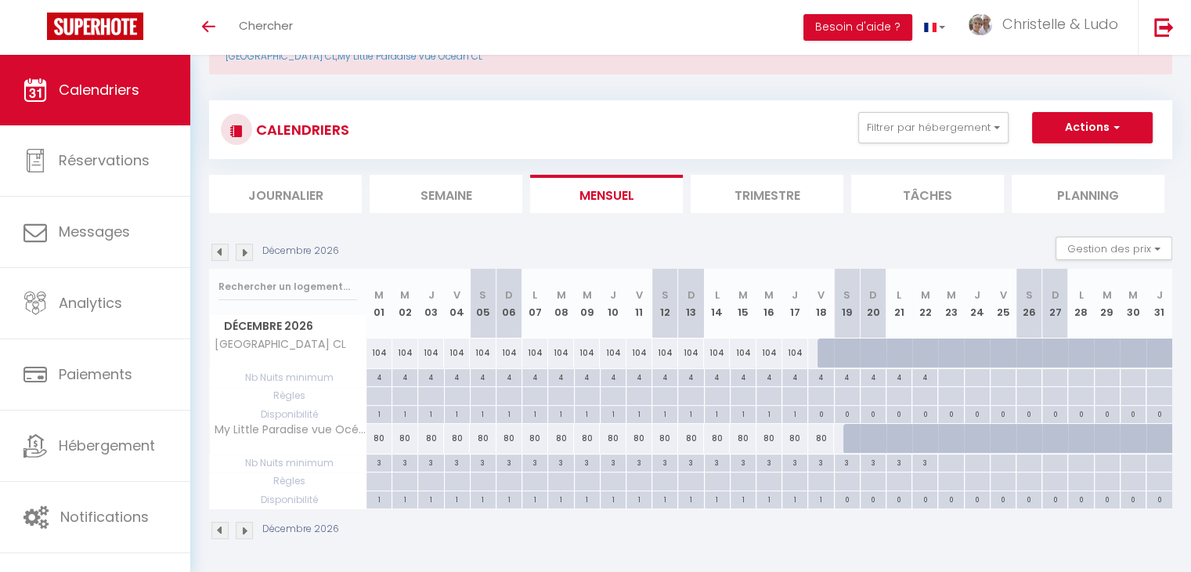
click at [244, 251] on img at bounding box center [244, 252] width 17 height 17
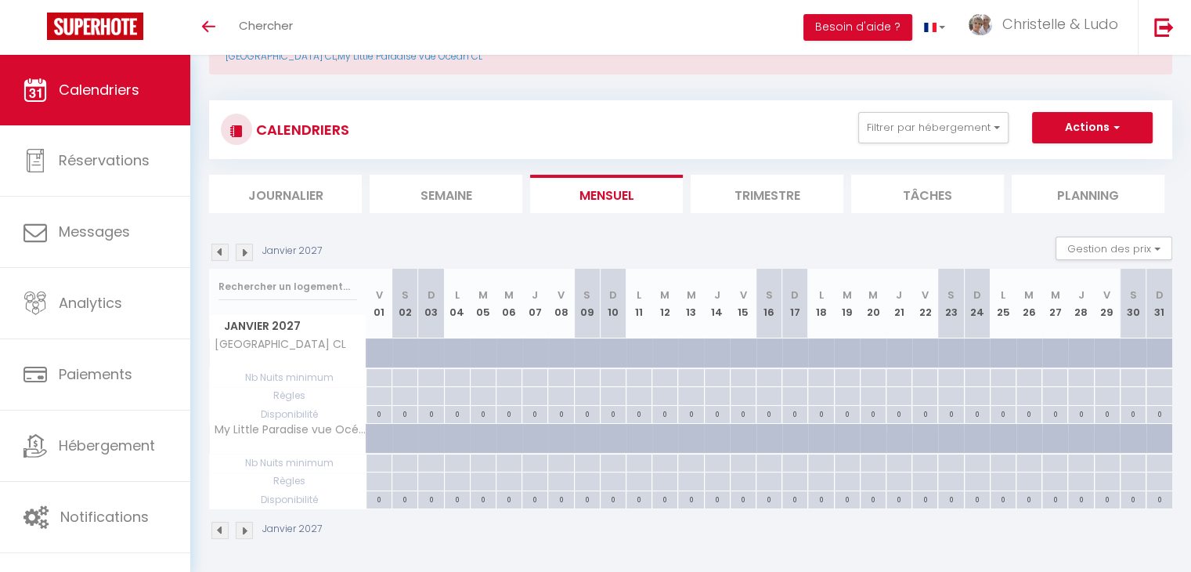
click at [244, 251] on img at bounding box center [244, 252] width 17 height 17
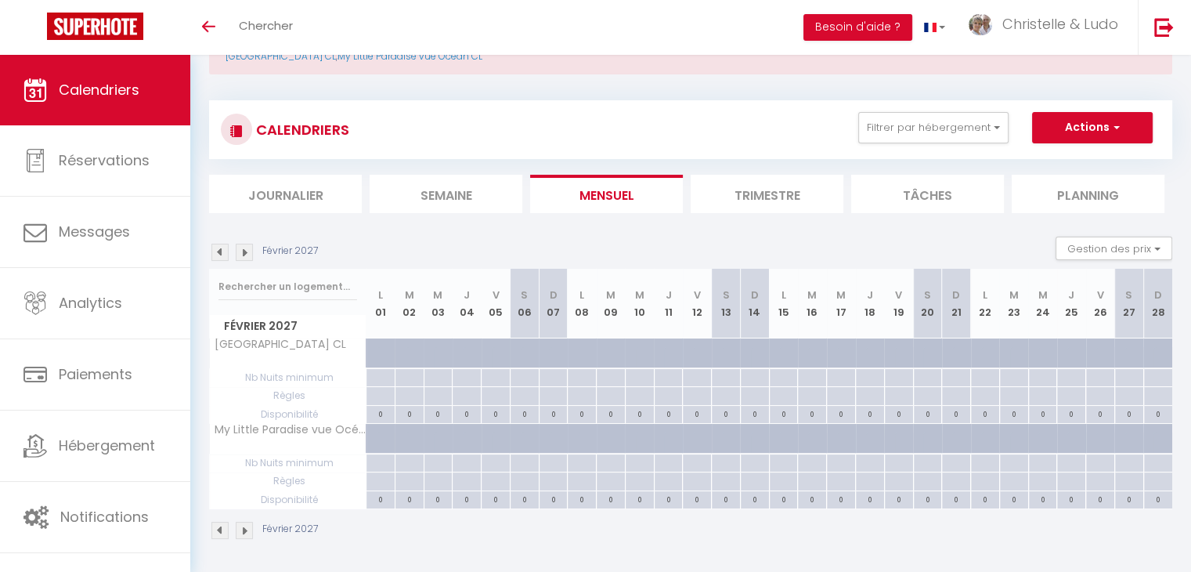
click at [225, 252] on img at bounding box center [219, 252] width 17 height 17
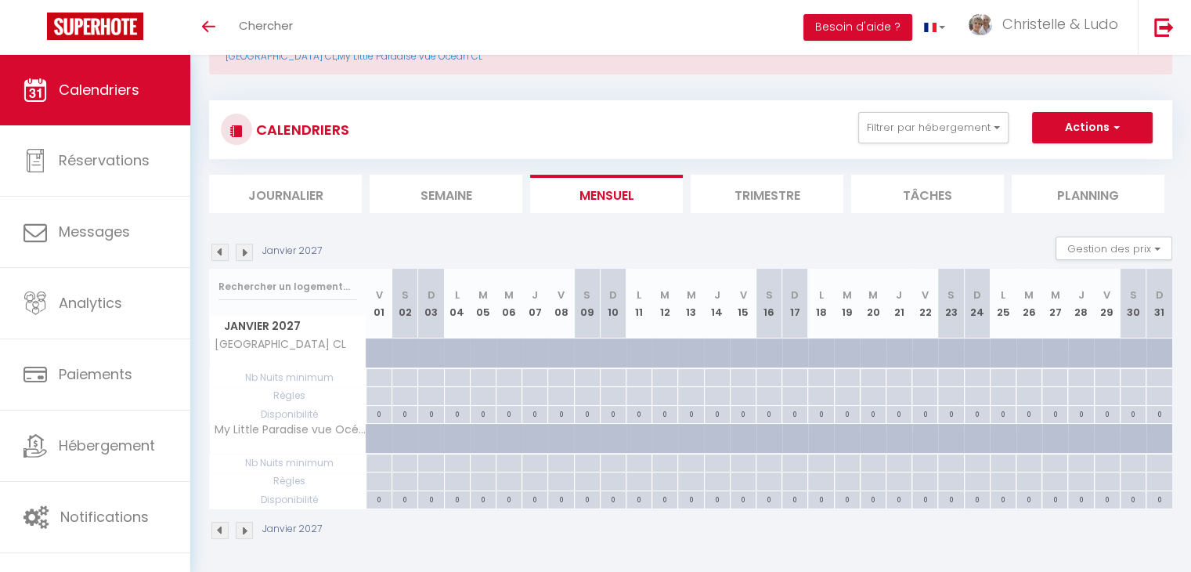
click at [224, 252] on img at bounding box center [219, 252] width 17 height 17
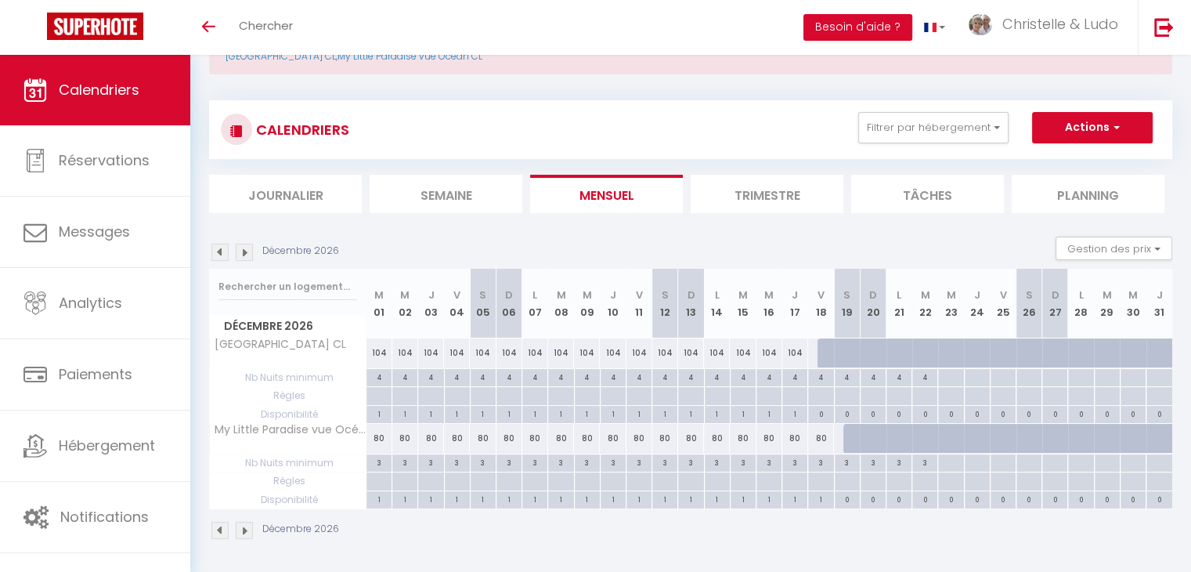
click at [224, 252] on img at bounding box center [219, 252] width 17 height 17
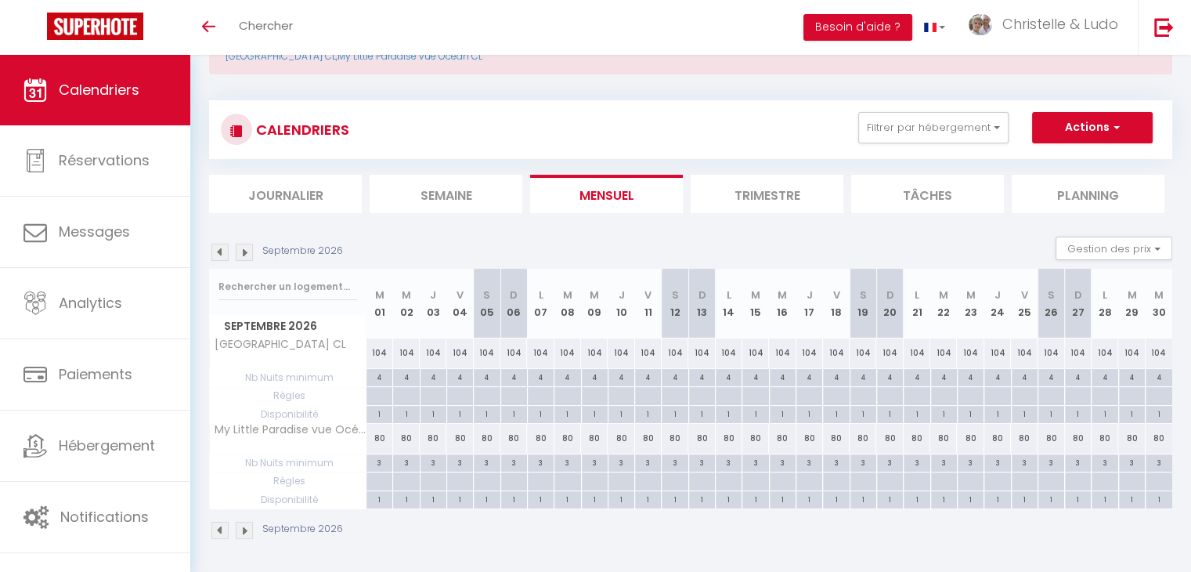
click at [224, 252] on img at bounding box center [219, 252] width 17 height 17
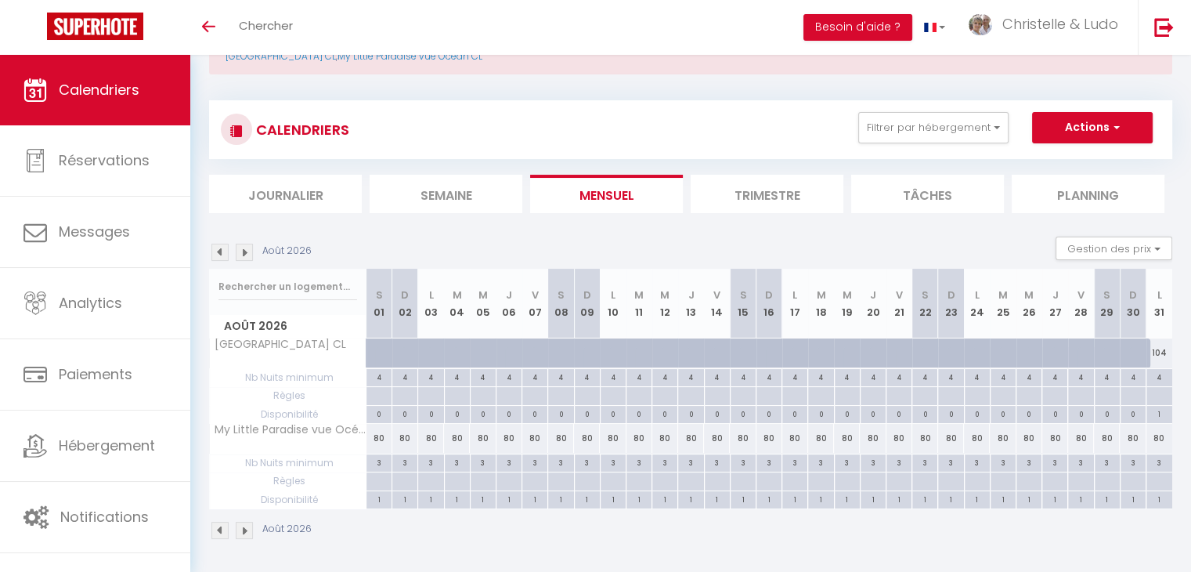
click at [224, 252] on img at bounding box center [219, 252] width 17 height 17
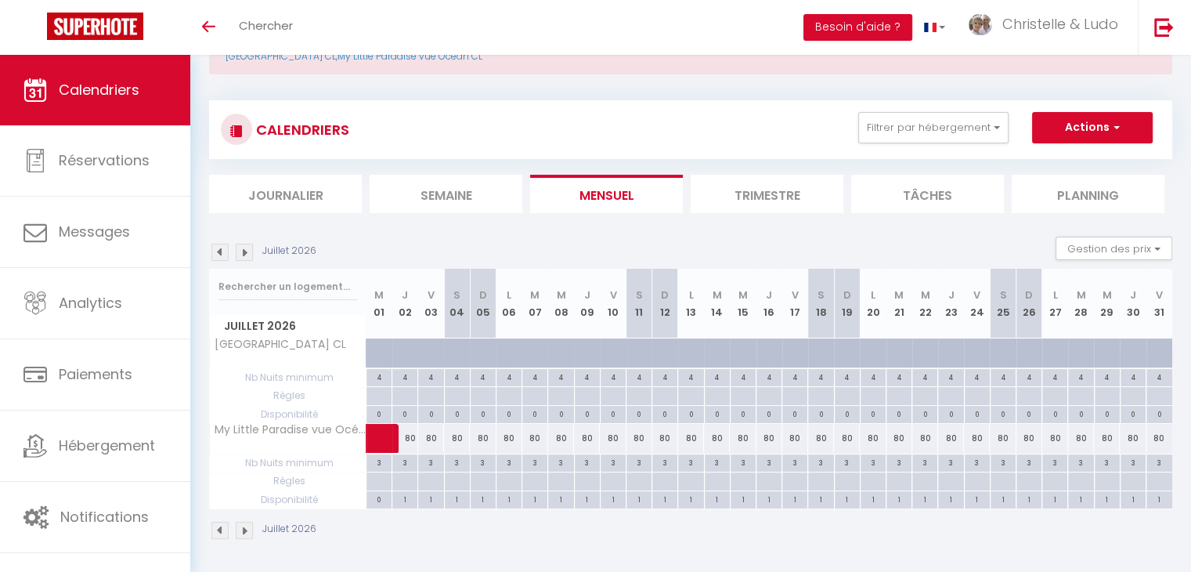
click at [224, 252] on img at bounding box center [219, 252] width 17 height 17
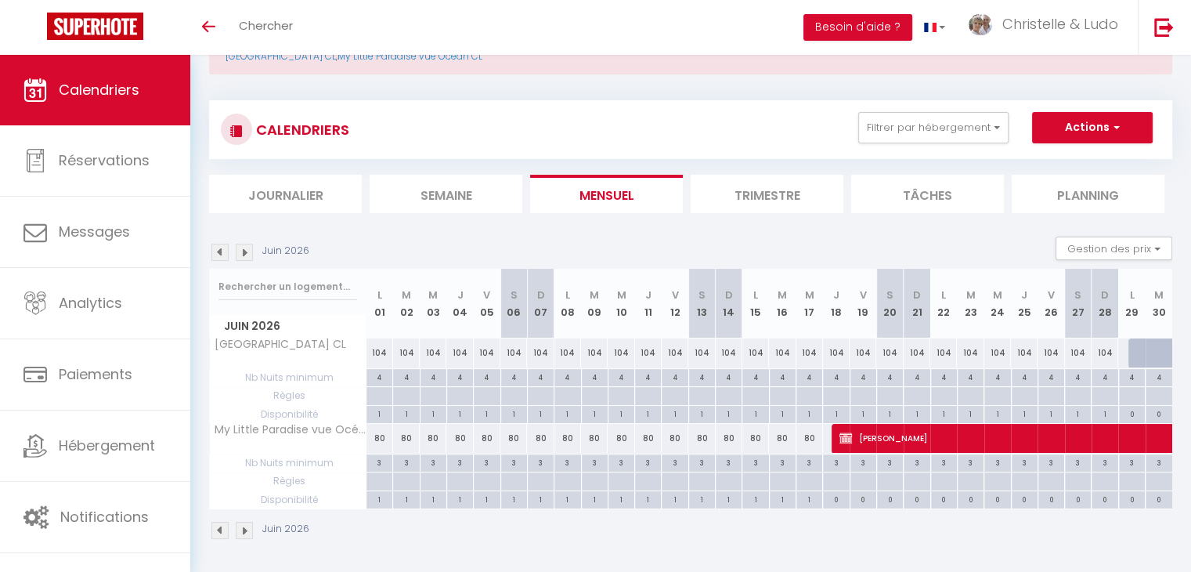
click at [224, 252] on img at bounding box center [219, 252] width 17 height 17
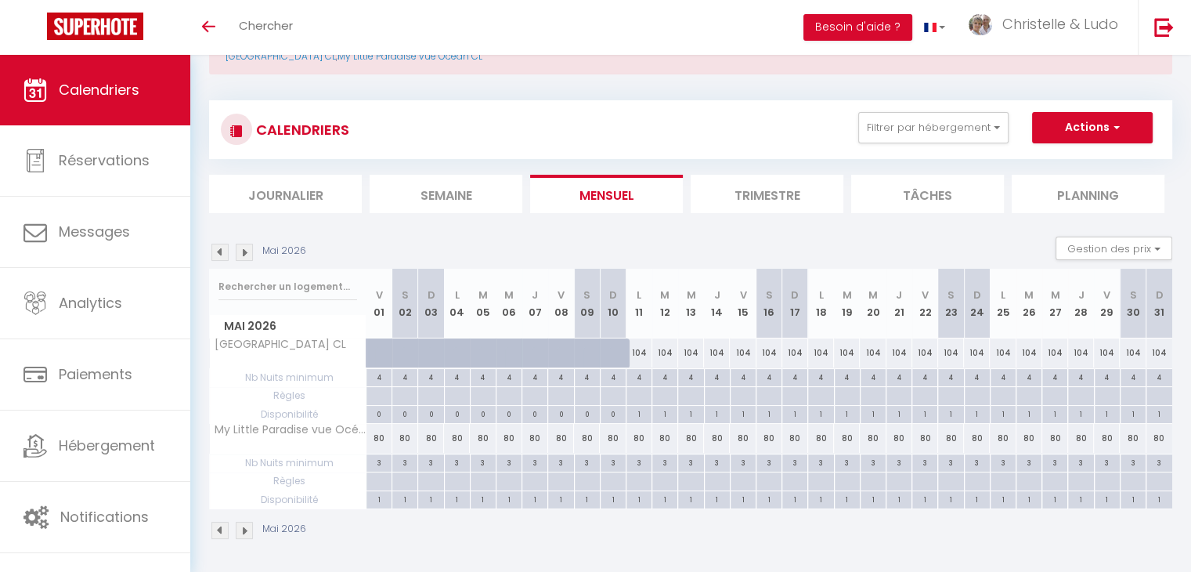
click at [224, 252] on img at bounding box center [219, 252] width 17 height 17
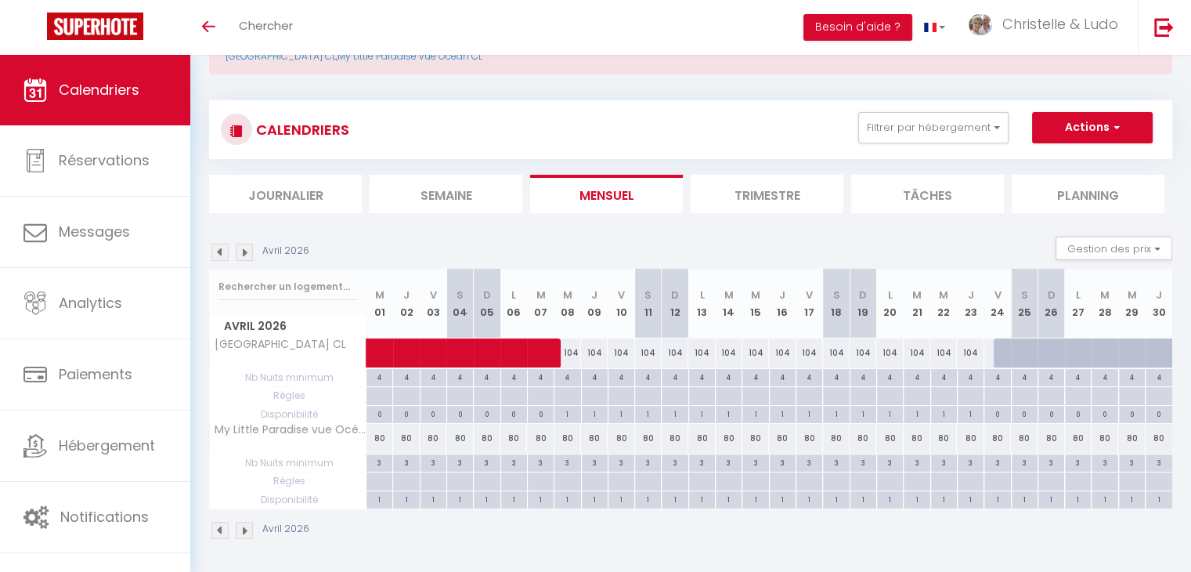
click at [224, 252] on img at bounding box center [219, 252] width 17 height 17
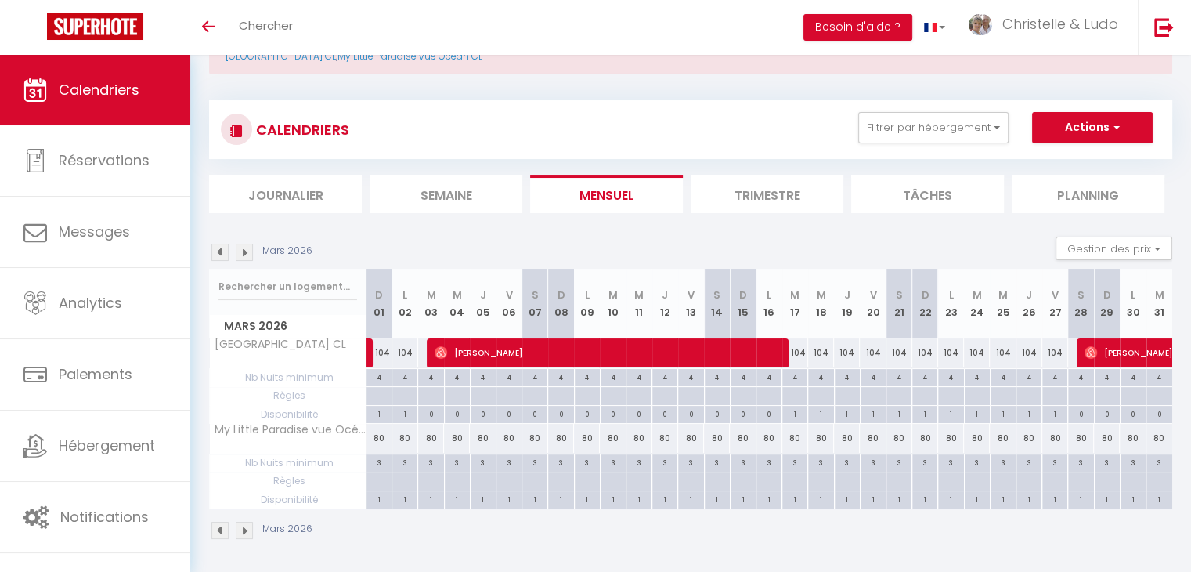
click at [224, 252] on img at bounding box center [219, 252] width 17 height 17
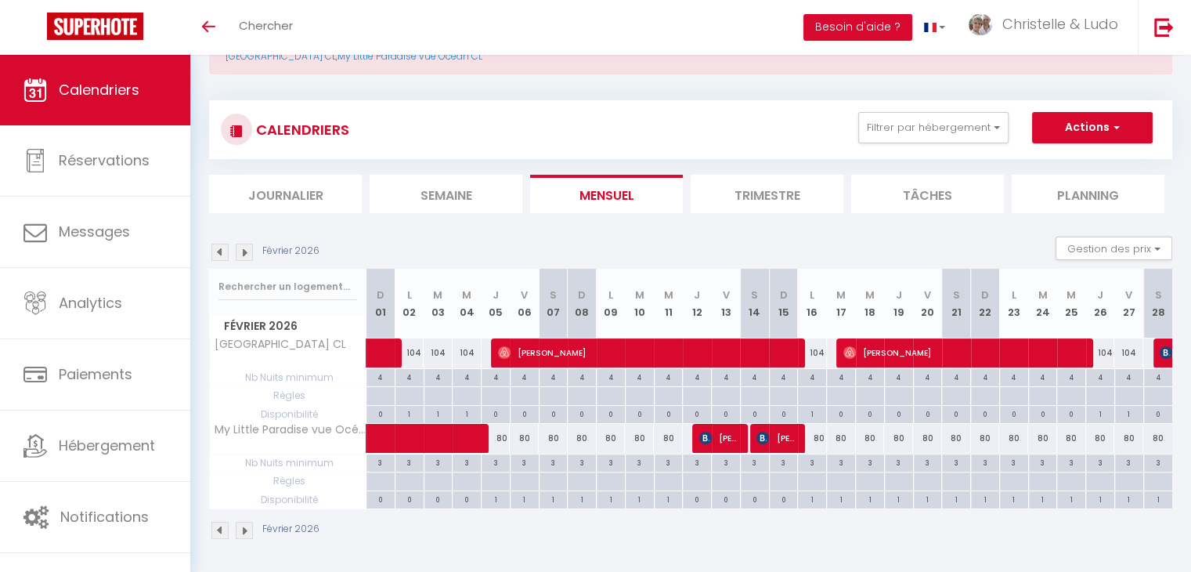
click at [224, 252] on img at bounding box center [219, 252] width 17 height 17
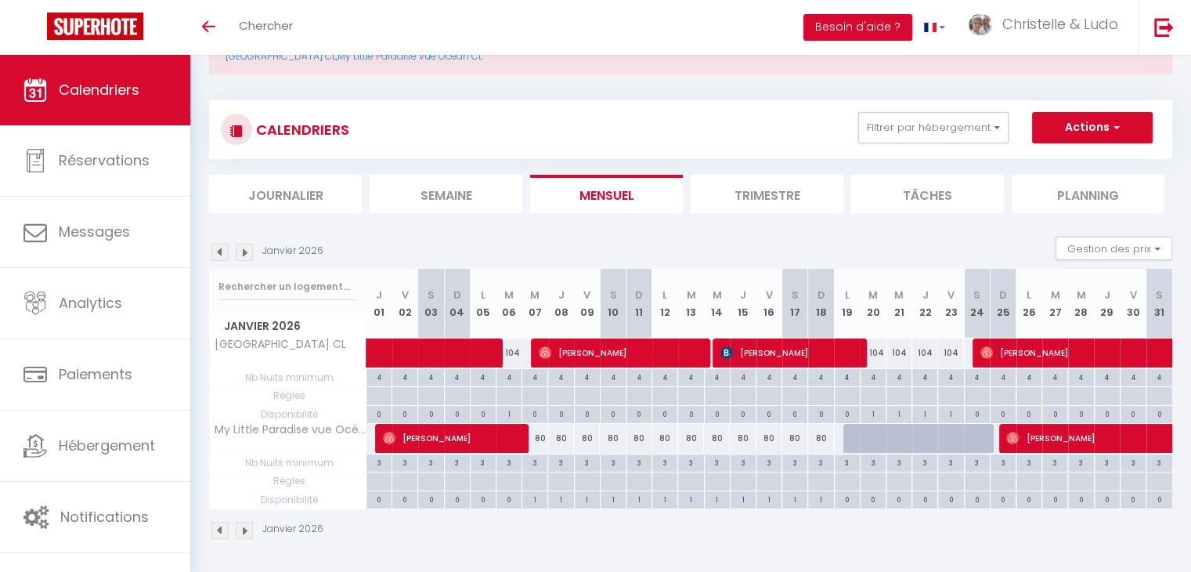
click at [244, 252] on img at bounding box center [244, 252] width 17 height 17
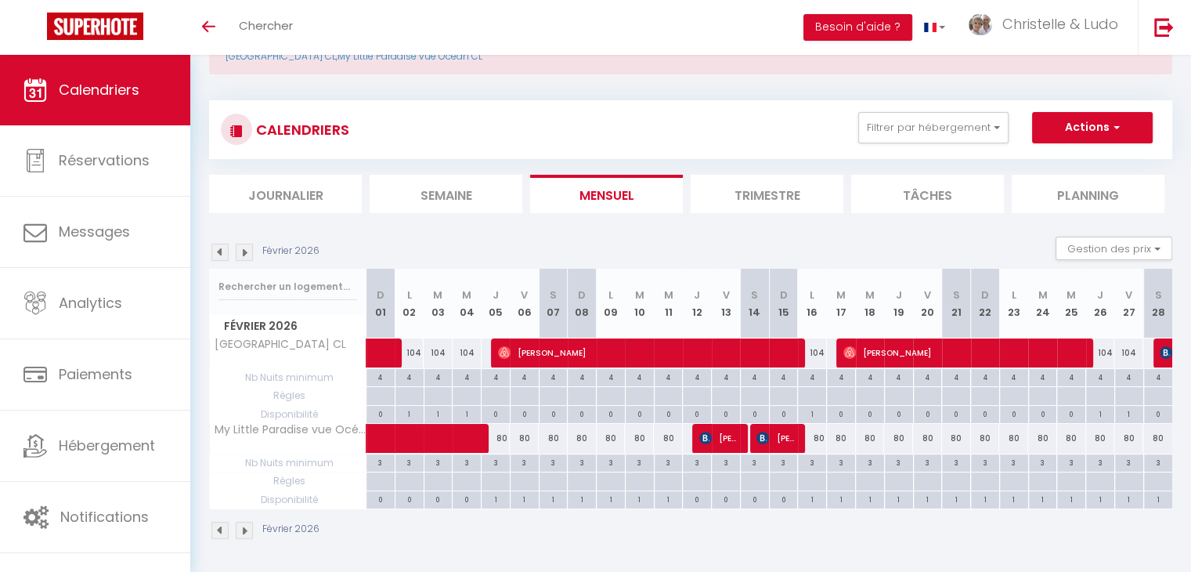
click at [244, 252] on img at bounding box center [244, 252] width 17 height 17
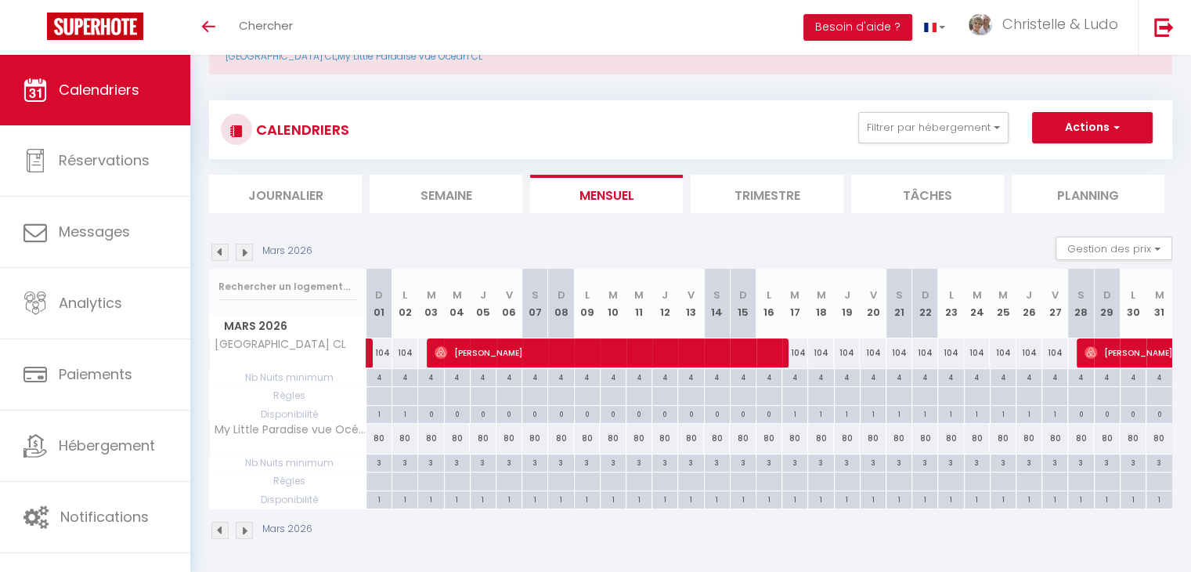
click at [227, 252] on img at bounding box center [219, 252] width 17 height 17
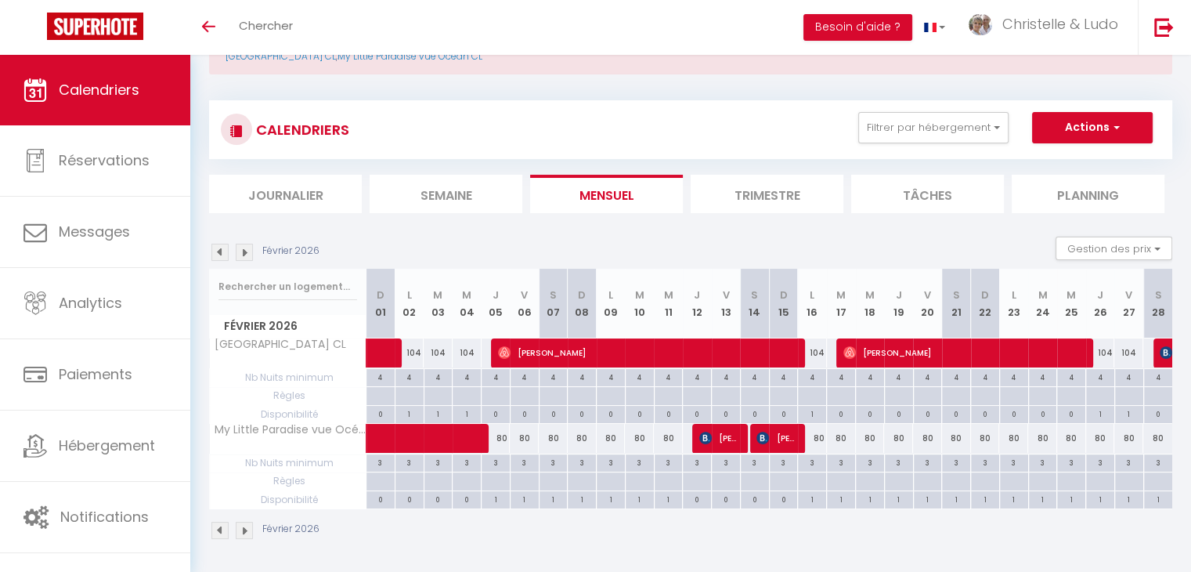
click at [240, 251] on img at bounding box center [244, 252] width 17 height 17
select select
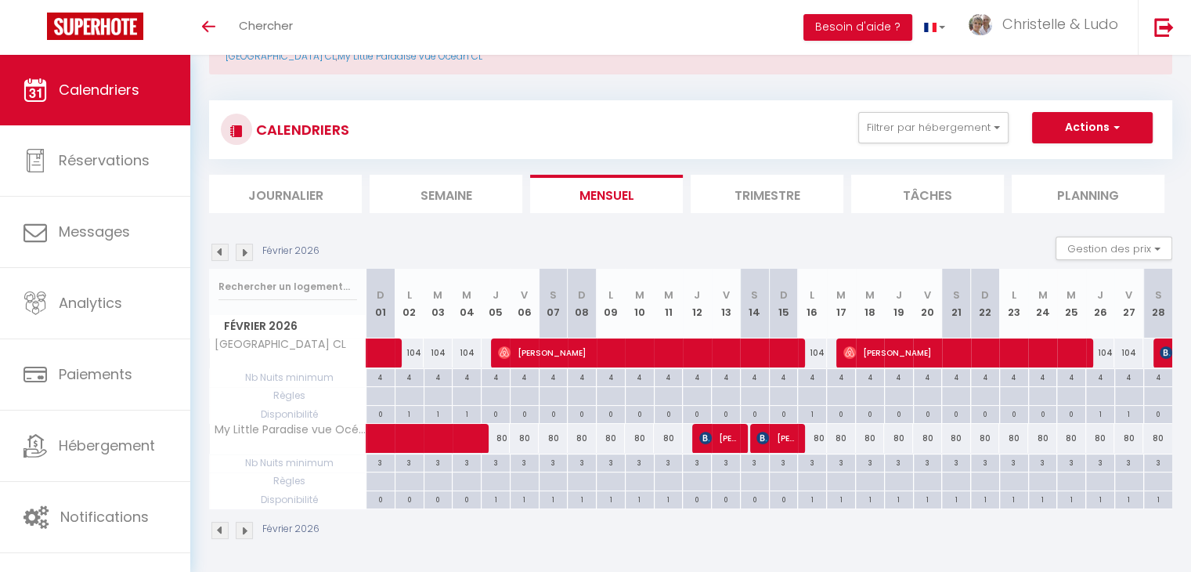
select select
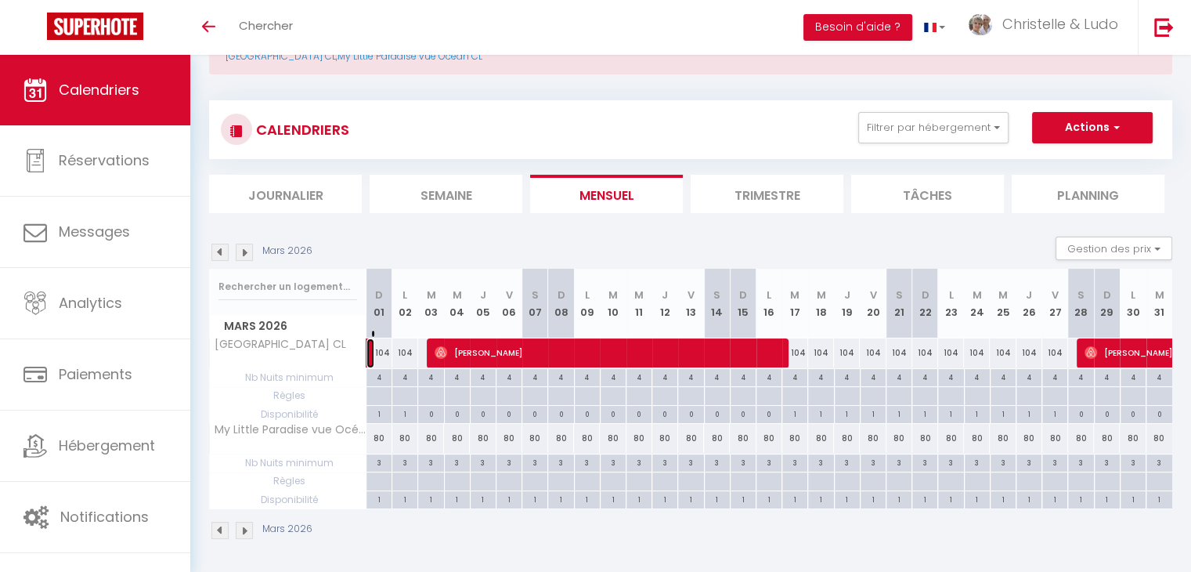
click at [367, 356] on link "seurat albane" at bounding box center [371, 353] width 8 height 30
select select "OK"
select select "KO"
select select "0"
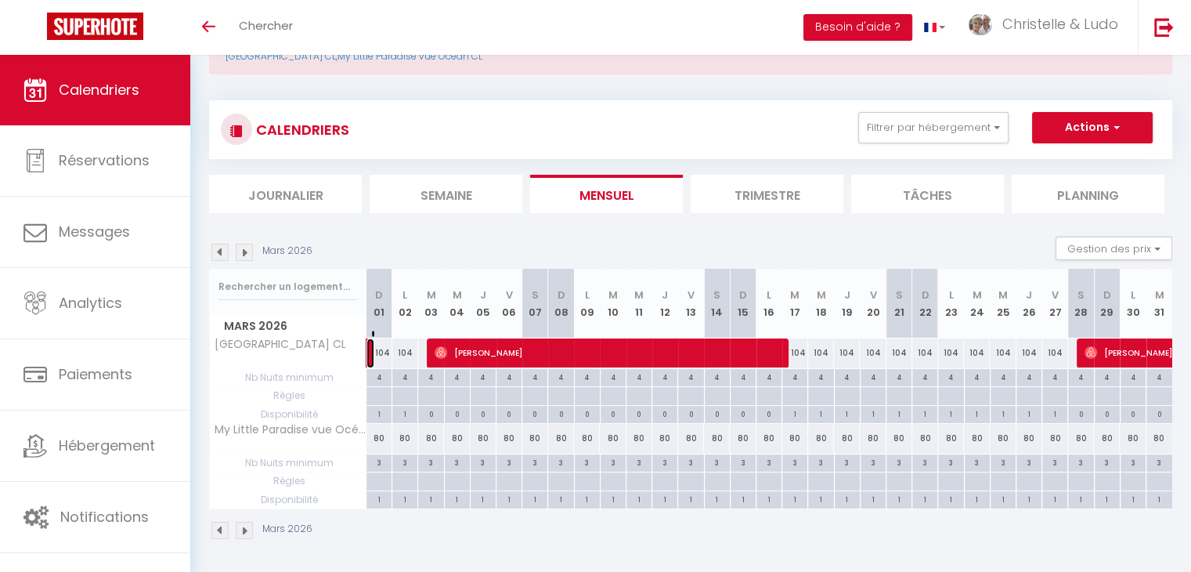
select select "1"
select select
select select "37769"
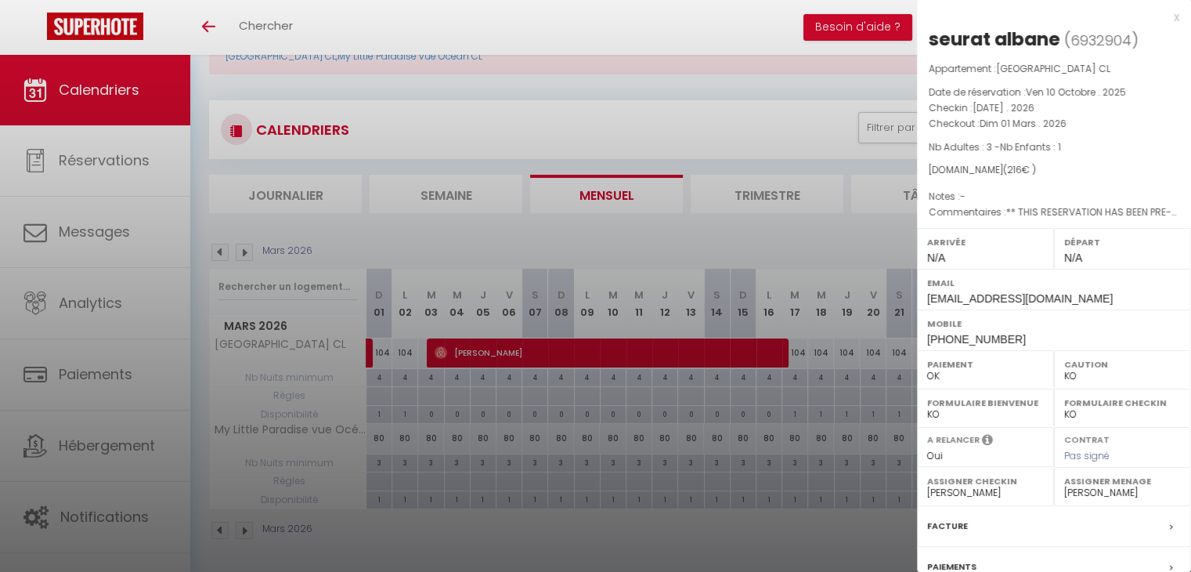
click at [1165, 20] on div "x" at bounding box center [1048, 17] width 262 height 19
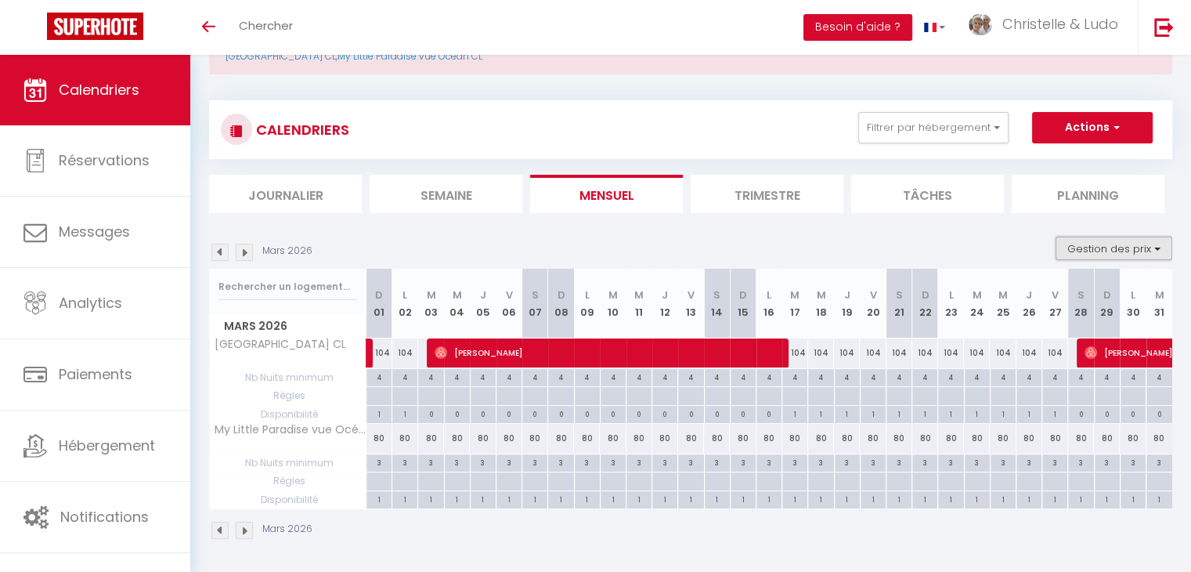
click at [1156, 253] on button "Gestion des prix" at bounding box center [1114, 248] width 117 height 23
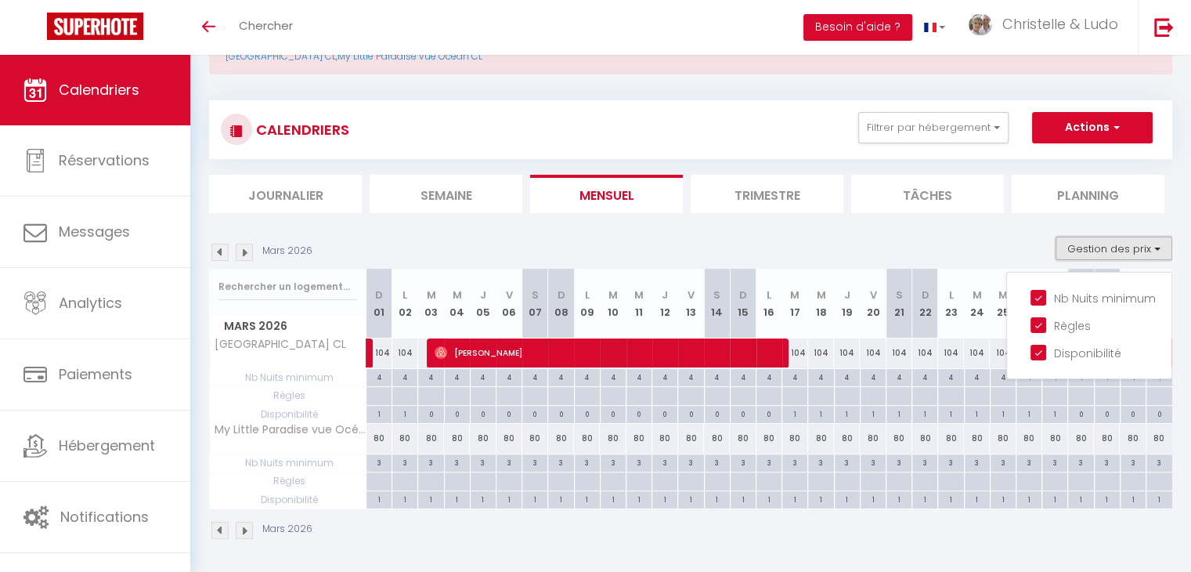
click at [1147, 253] on button "Gestion des prix" at bounding box center [1114, 248] width 117 height 23
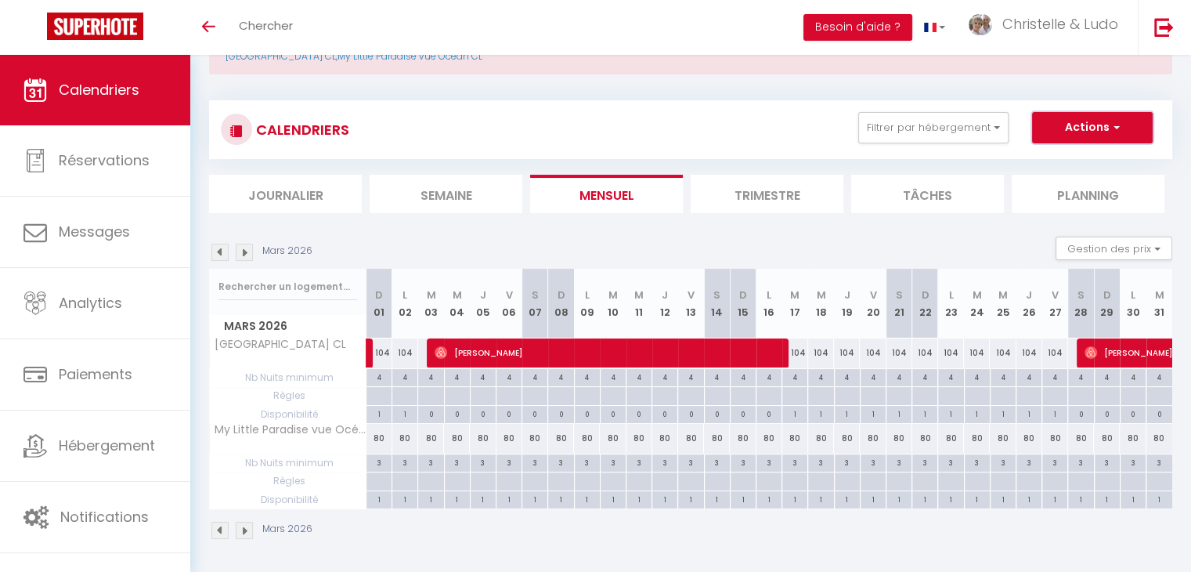
click at [1103, 131] on button "Actions" at bounding box center [1092, 127] width 121 height 31
click at [796, 125] on div "CALENDRIERS Filtrer par hébergement Tous La [GEOGRAPHIC_DATA] CL My Little Para…" at bounding box center [691, 129] width 940 height 35
click at [1027, 127] on ul "Filtrer par hébergement Tous La [GEOGRAPHIC_DATA] CL My Little Paradise vue Océ…" at bounding box center [996, 127] width 312 height 31
click at [1051, 127] on button "Actions" at bounding box center [1092, 127] width 121 height 31
click at [739, 121] on div "CALENDRIERS Filtrer par hébergement Tous La [GEOGRAPHIC_DATA] CL My Little Para…" at bounding box center [691, 129] width 940 height 35
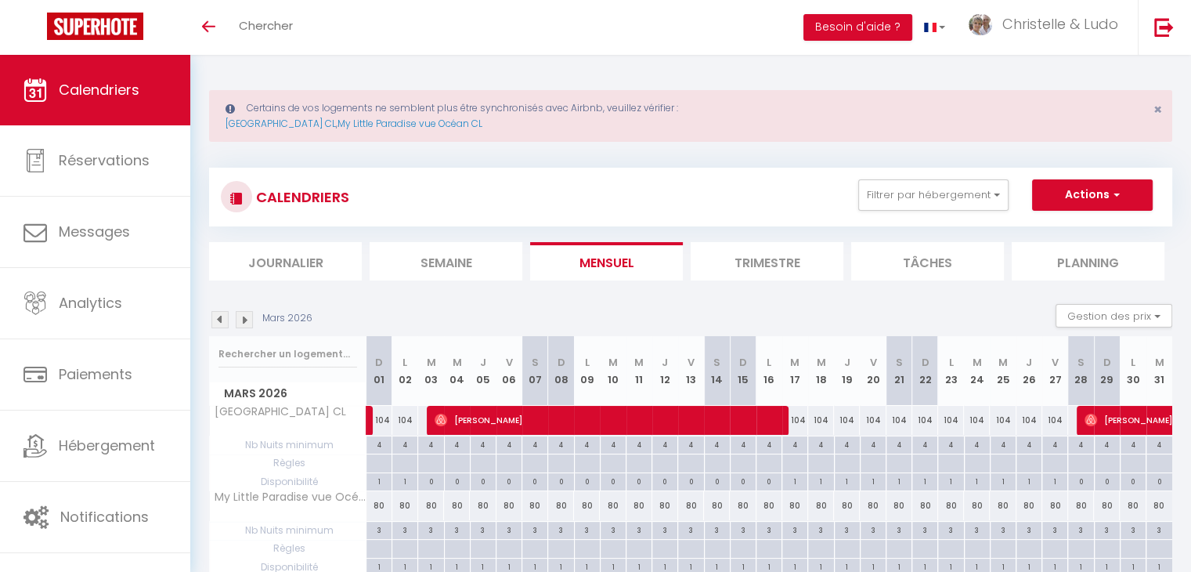
scroll to position [0, 0]
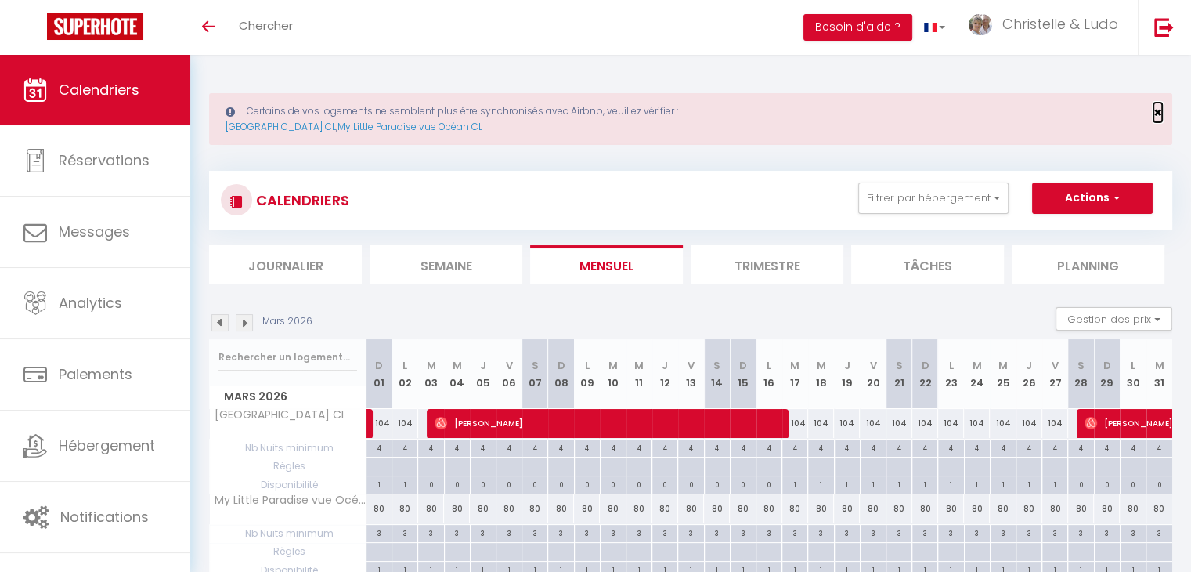
click at [1158, 112] on span "×" at bounding box center [1158, 113] width 9 height 20
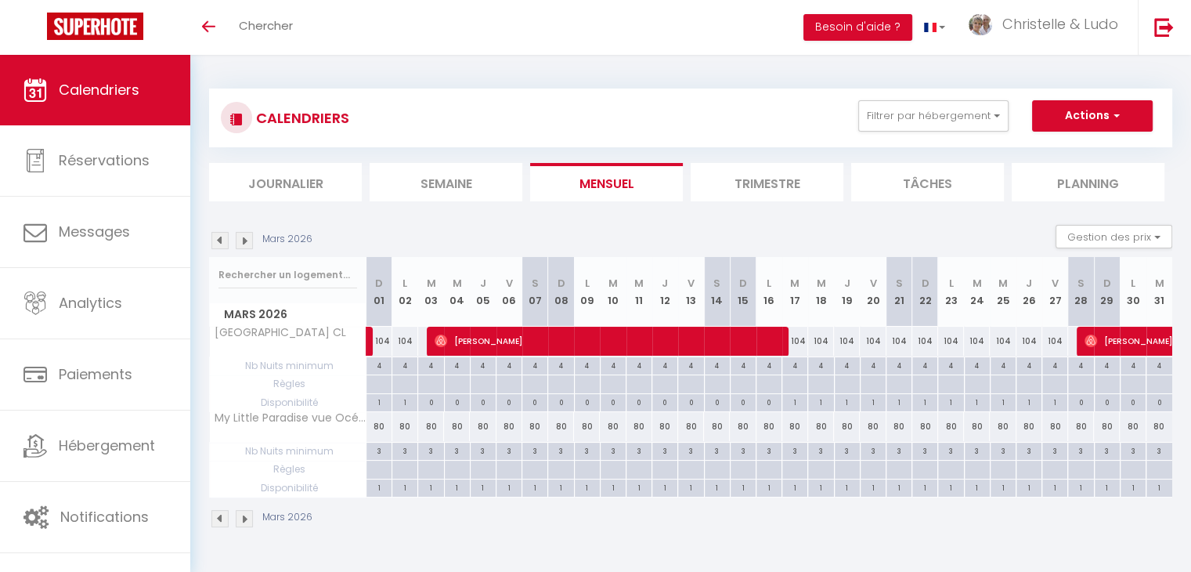
click at [222, 242] on img at bounding box center [219, 240] width 17 height 17
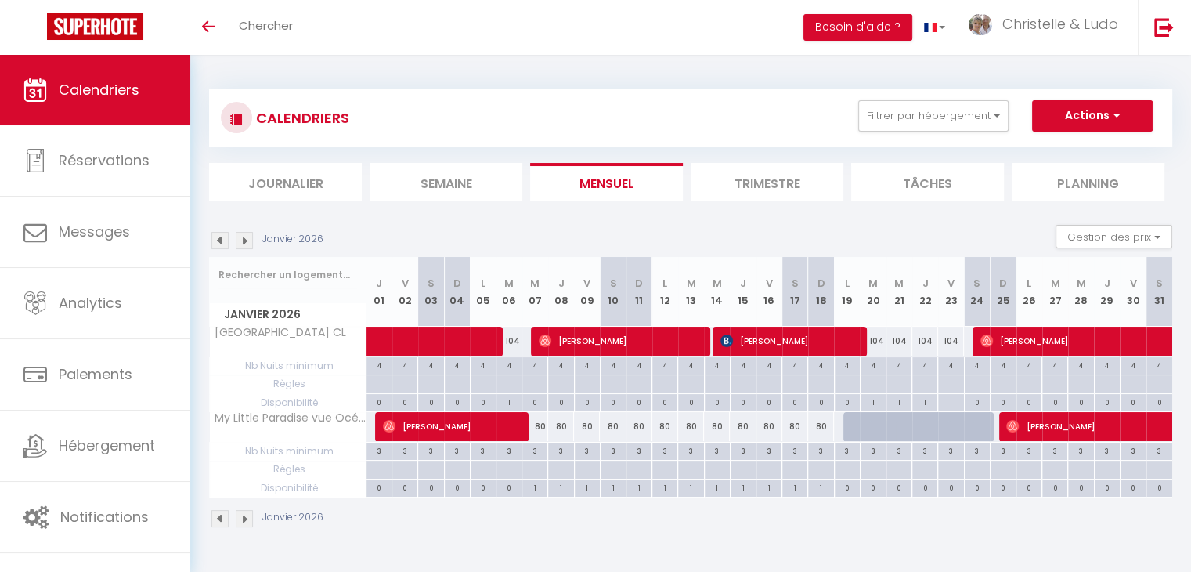
click at [222, 242] on img at bounding box center [219, 240] width 17 height 17
